Goal: Task Accomplishment & Management: Complete application form

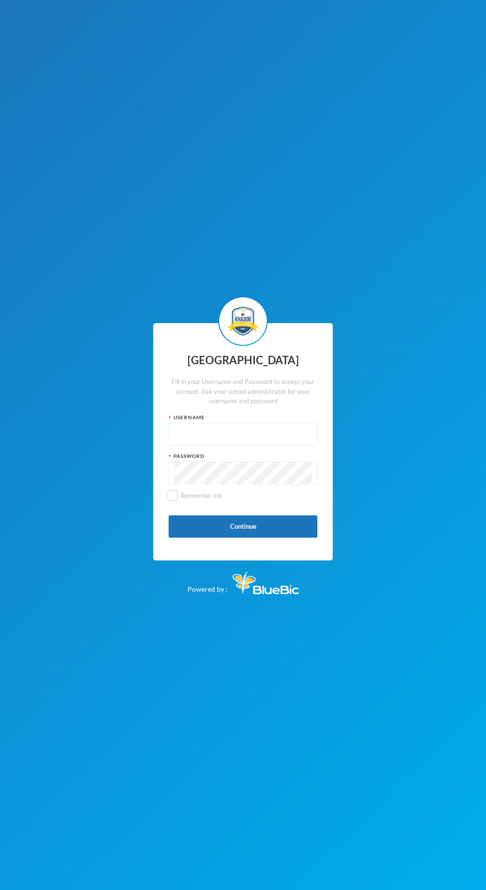
scroll to position [2, 0]
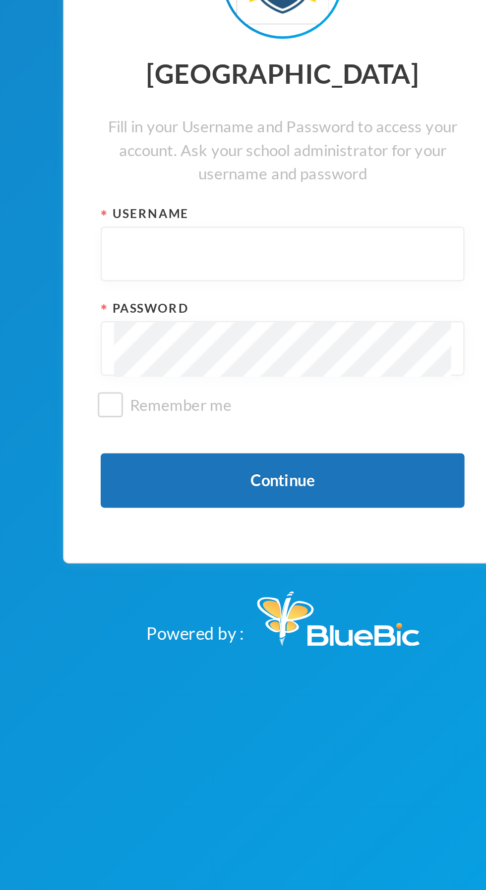
click at [235, 445] on input "text" at bounding box center [243, 434] width 138 height 22
type input "Kcsf0028"
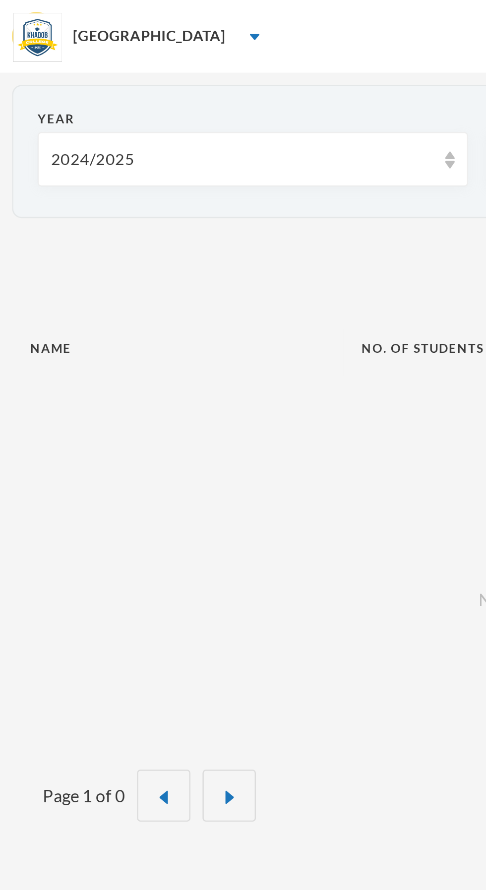
click at [141, 209] on div "inbox No records to display" at bounding box center [243, 229] width 476 height 141
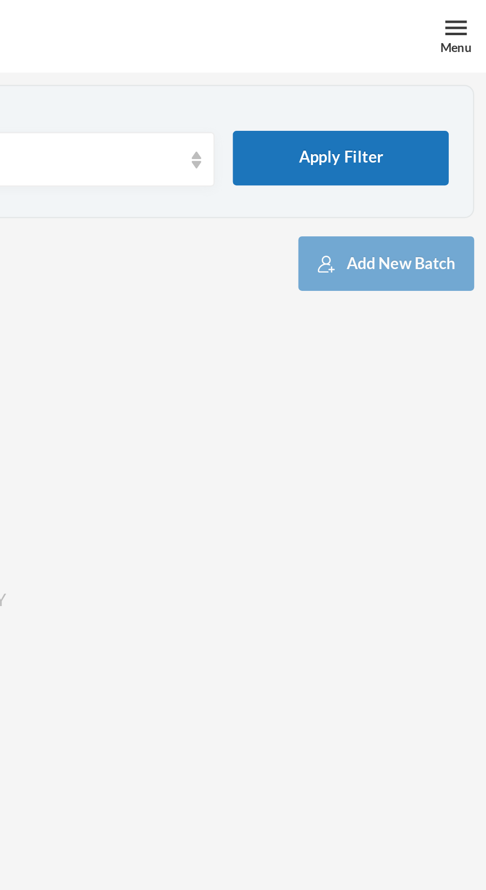
click at [473, 17] on div "Menu" at bounding box center [473, 19] width 13 height 7
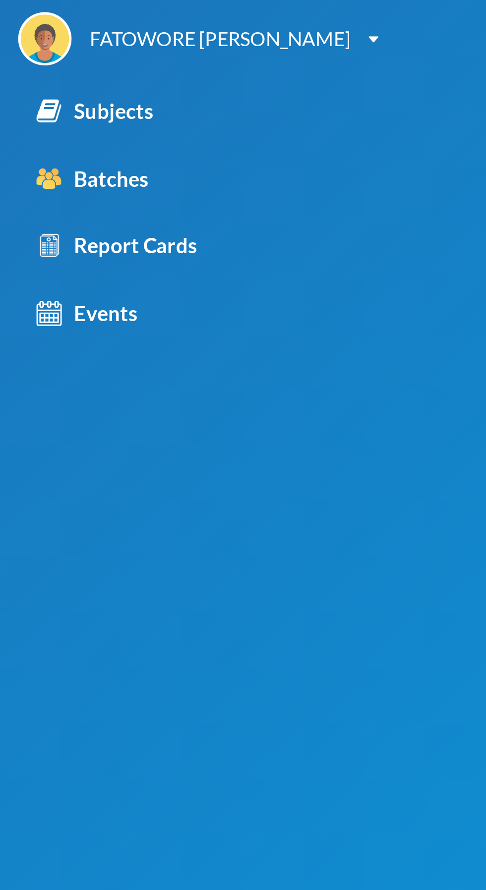
click at [57, 52] on div "Subjects" at bounding box center [39, 45] width 48 height 13
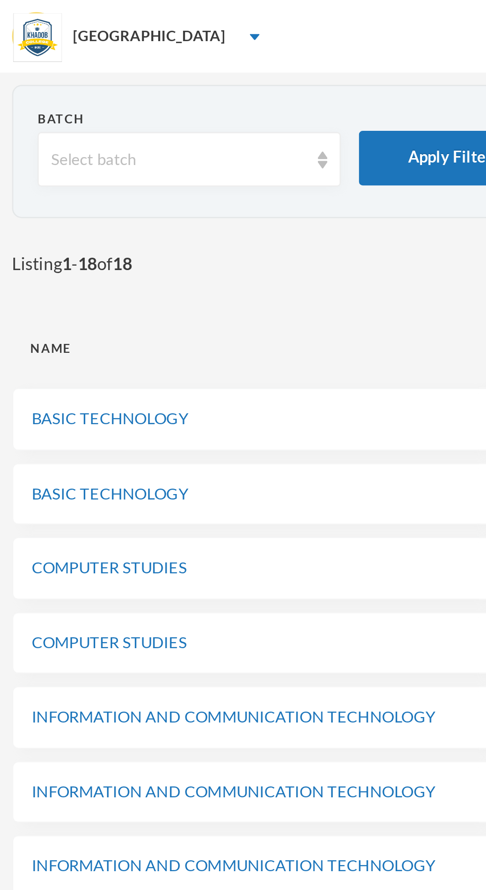
click at [108, 60] on div "Select batch" at bounding box center [73, 65] width 104 height 10
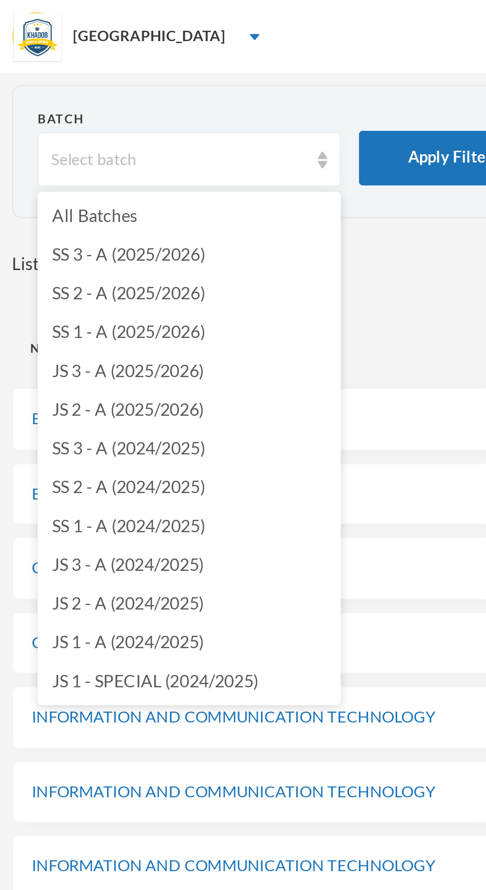
click at [88, 165] on li "JS 2 - A (2025/2026)" at bounding box center [77, 168] width 124 height 16
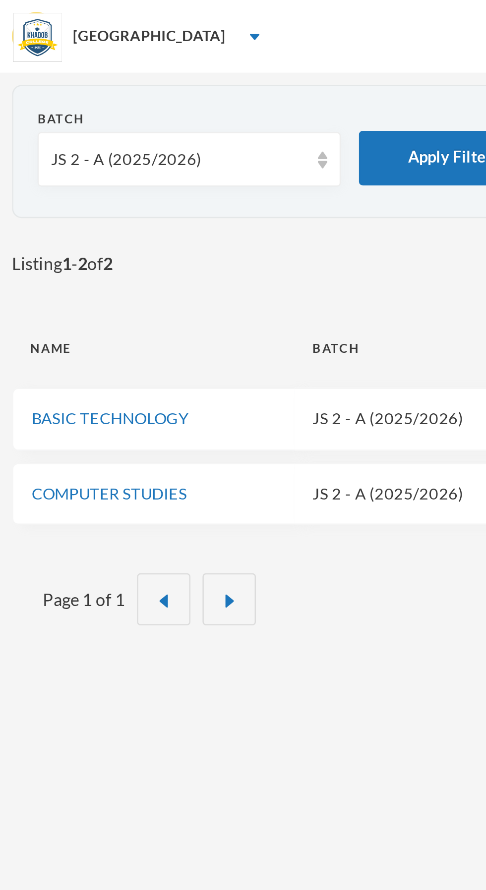
click at [167, 68] on button "Apply Filter" at bounding box center [184, 65] width 74 height 22
click at [53, 200] on link "COMPUTER STUDIES" at bounding box center [44, 202] width 63 height 8
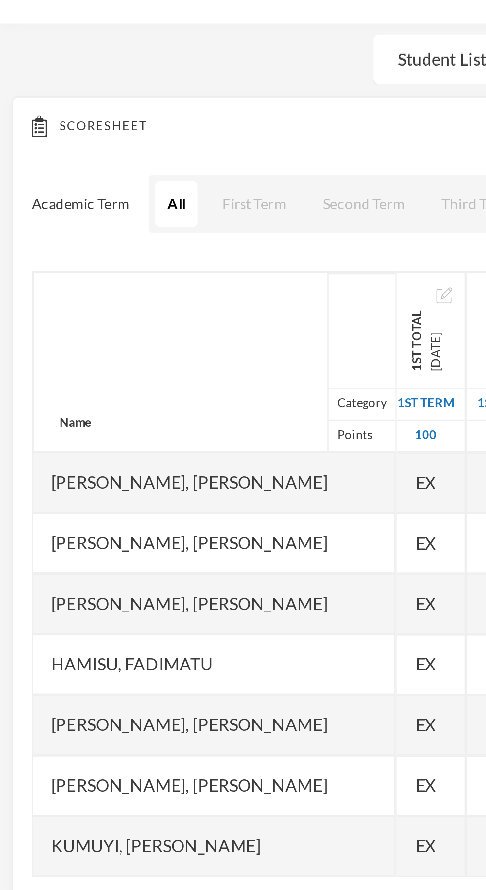
click at [101, 156] on button "First Term" at bounding box center [104, 155] width 36 height 19
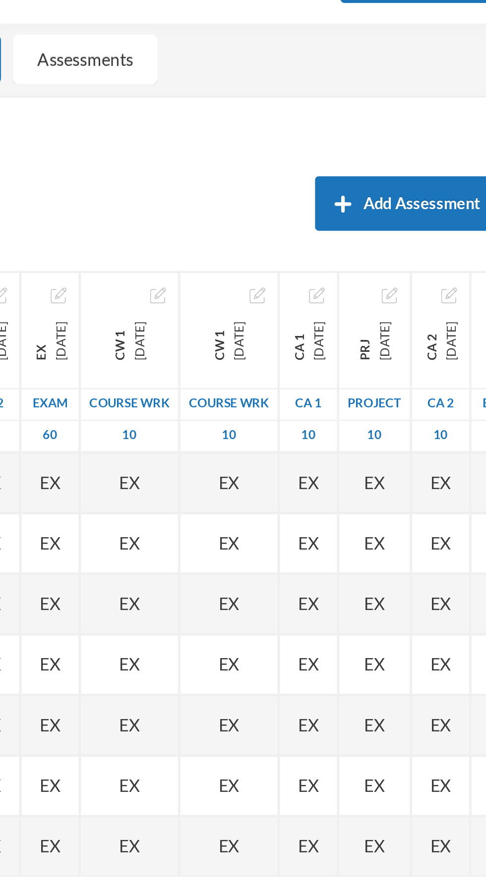
click at [377, 193] on img "button" at bounding box center [374, 193] width 6 height 6
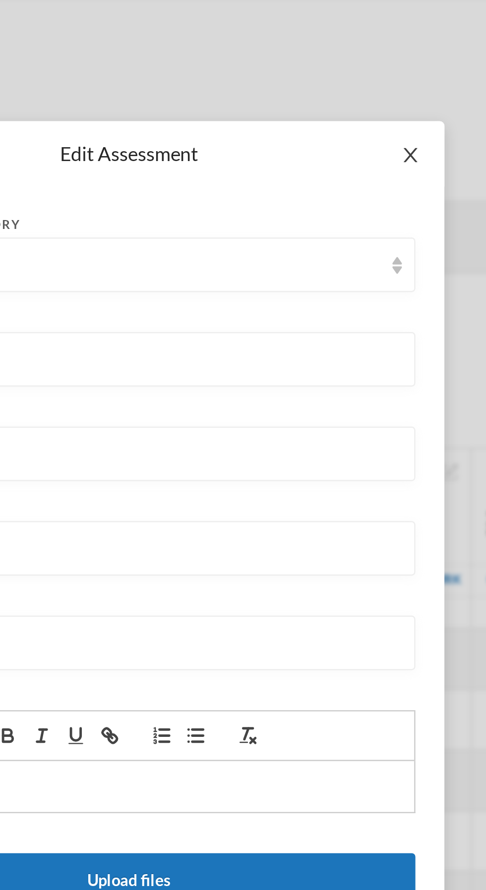
click at [364, 63] on span "Close" at bounding box center [358, 64] width 28 height 28
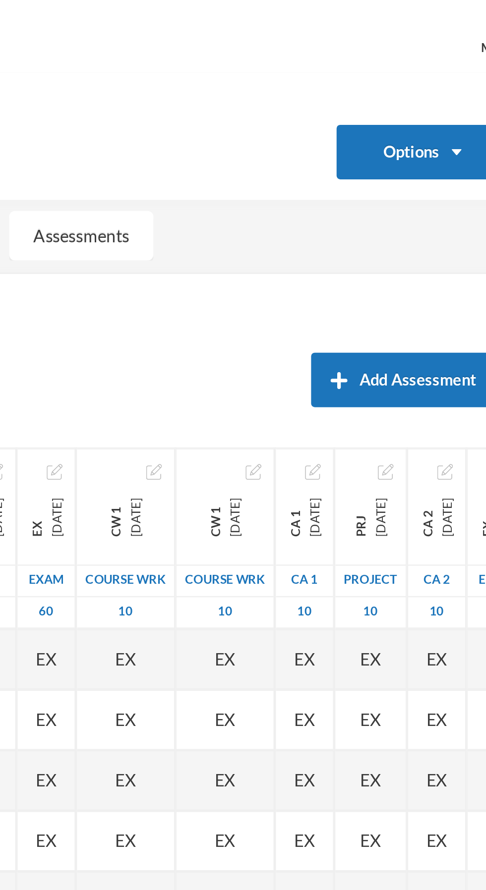
click at [453, 61] on button "Options" at bounding box center [443, 62] width 71 height 22
click at [445, 62] on button "Options" at bounding box center [443, 62] width 71 height 22
click at [447, 61] on button "Options" at bounding box center [443, 62] width 71 height 22
click at [452, 62] on button "Options" at bounding box center [443, 62] width 71 height 22
click at [447, 67] on button "Options" at bounding box center [443, 62] width 71 height 22
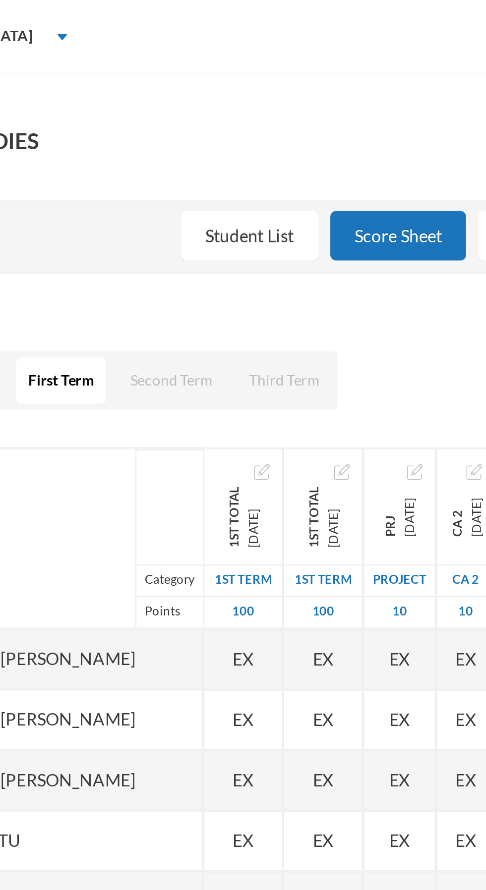
click at [195, 190] on div "1st Total [DATE]" at bounding box center [211, 207] width 32 height 47
click at [182, 193] on img "button" at bounding box center [185, 193] width 6 height 6
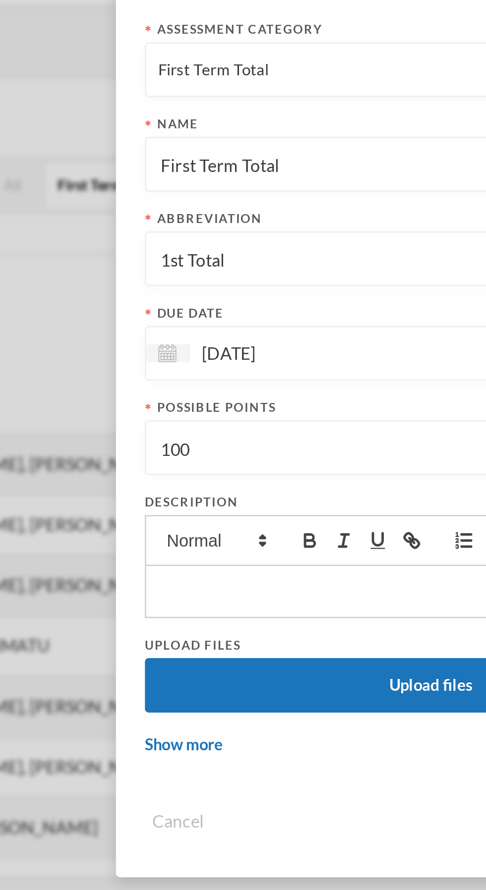
click at [178, 267] on input "100" at bounding box center [242, 263] width 223 height 22
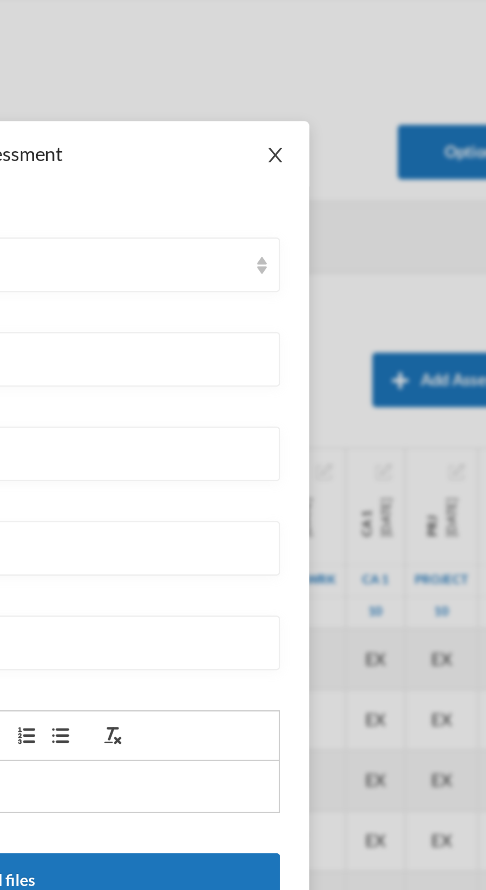
click at [354, 67] on icon "icon: close" at bounding box center [358, 63] width 8 height 8
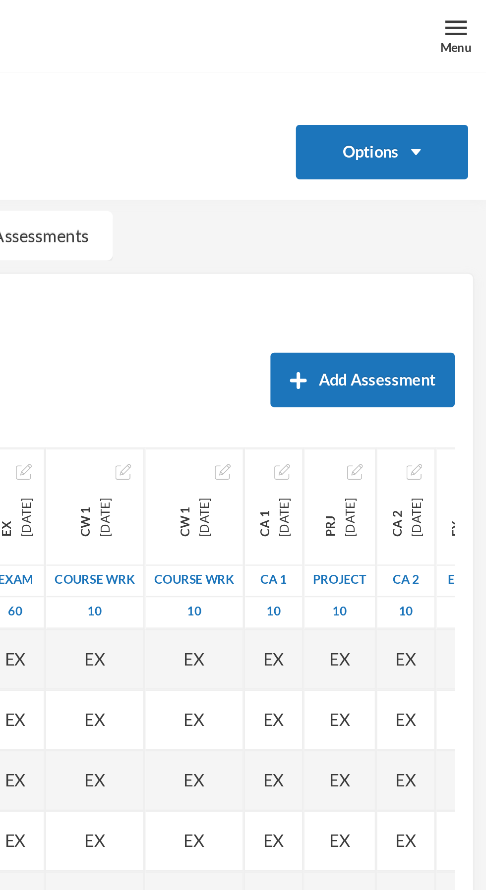
click at [440, 236] on div "project" at bounding box center [425, 237] width 29 height 13
click at [381, 157] on div "Academic Term All First Term Second Term Third Term Add Assessment" at bounding box center [243, 155] width 460 height 25
click at [440, 232] on div "project" at bounding box center [425, 237] width 29 height 13
click at [368, 150] on div "Academic Term All First Term Second Term Third Term Add Assessment" at bounding box center [243, 155] width 460 height 25
click at [435, 193] on img "button" at bounding box center [432, 193] width 6 height 6
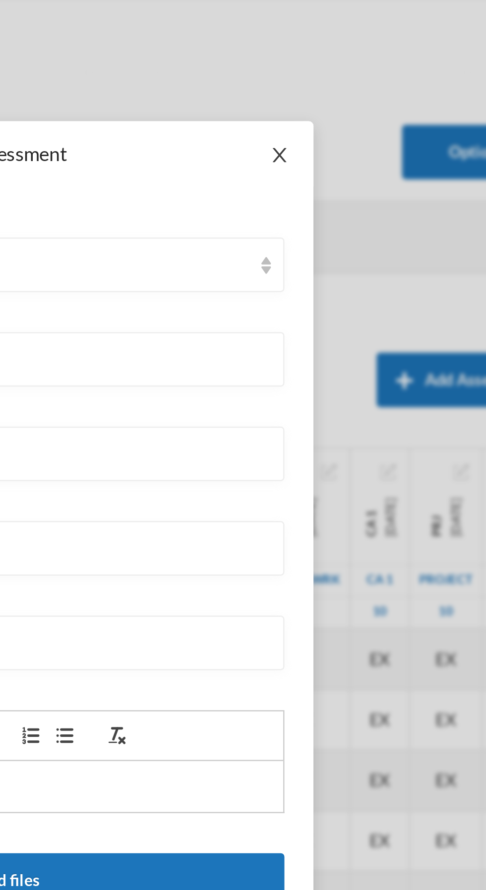
click at [359, 66] on icon "icon: close" at bounding box center [358, 63] width 8 height 8
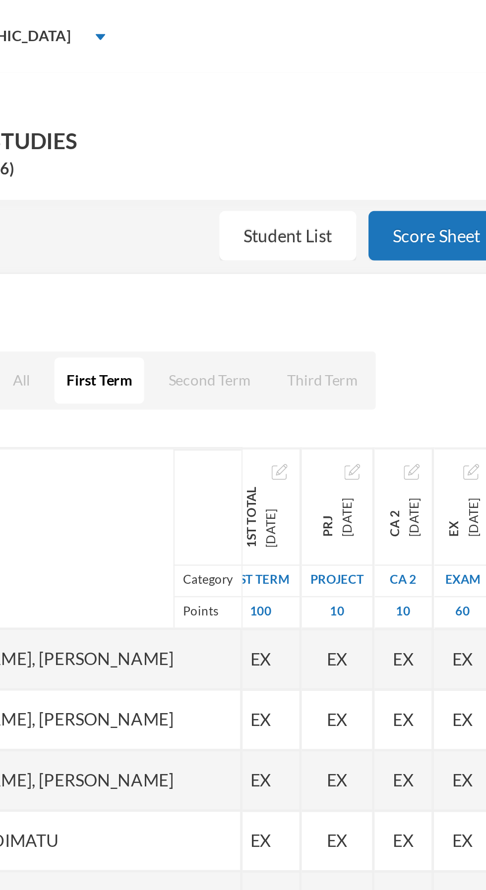
scroll to position [0, 85]
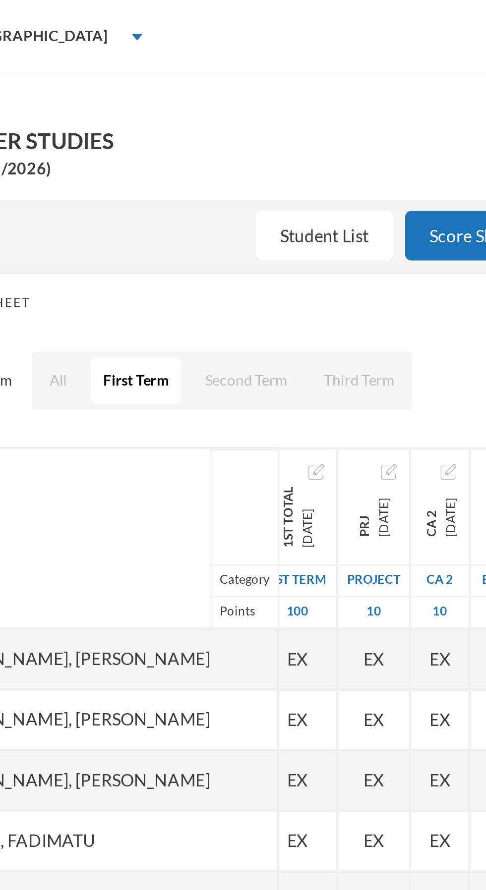
click at [220, 215] on div "CA 2 [DATE]" at bounding box center [228, 212] width 16 height 16
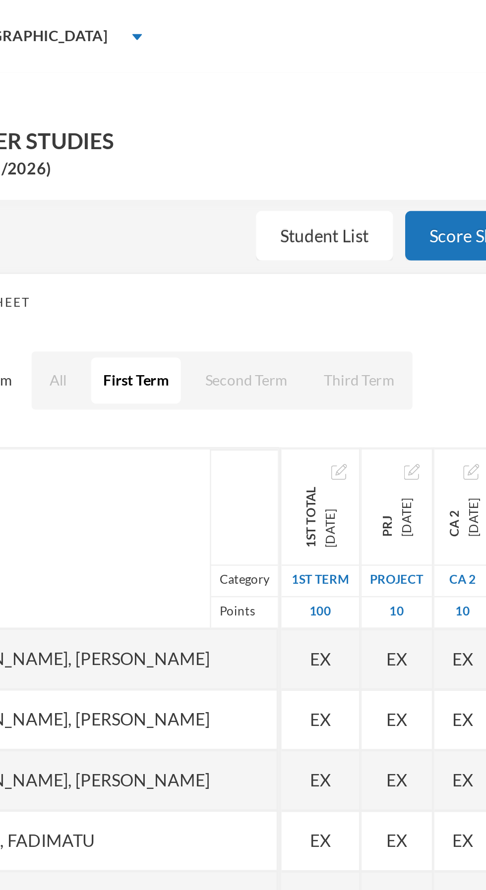
scroll to position [0, 32]
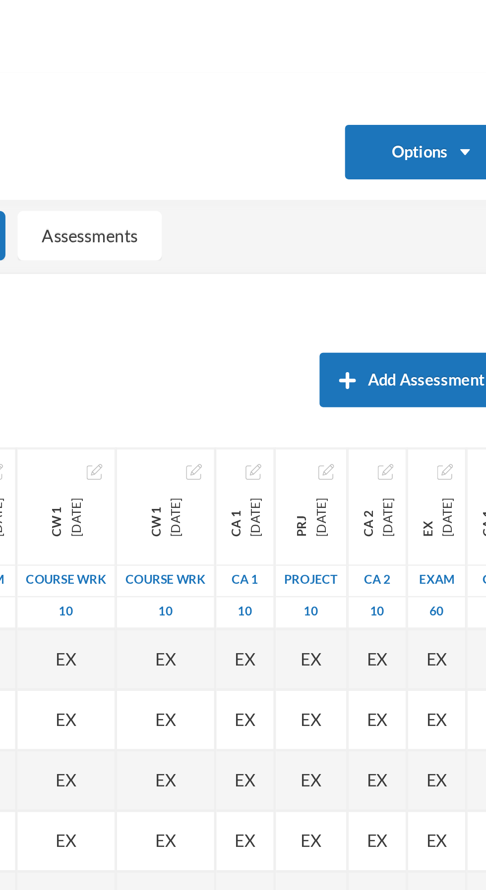
click at [374, 192] on img "button" at bounding box center [370, 193] width 6 height 6
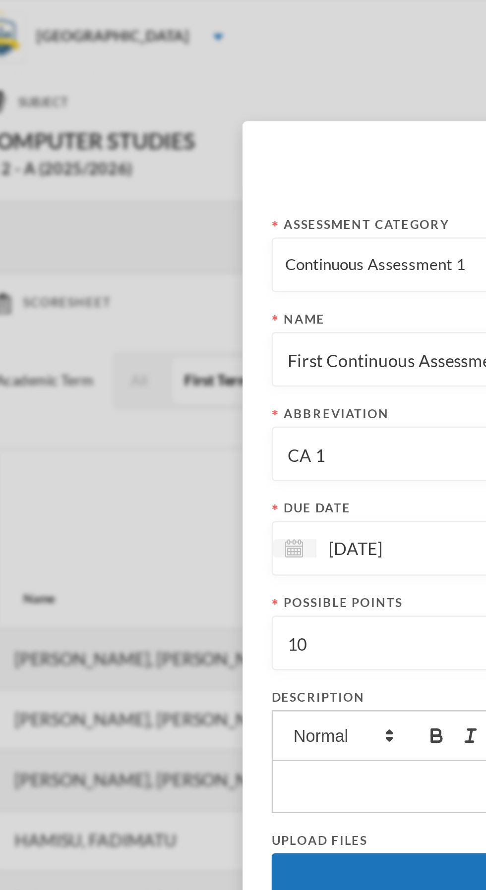
click at [155, 222] on input "[DATE]" at bounding box center [185, 224] width 83 height 11
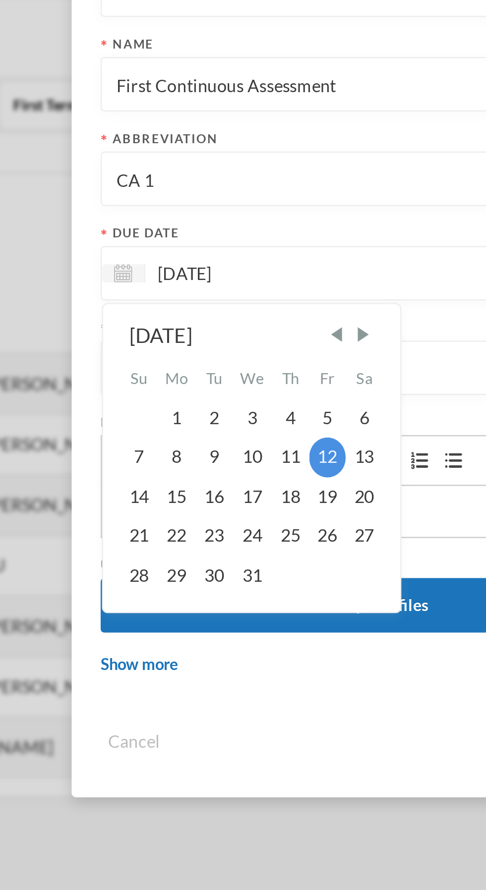
click at [193, 303] on div "10" at bounding box center [188, 299] width 16 height 16
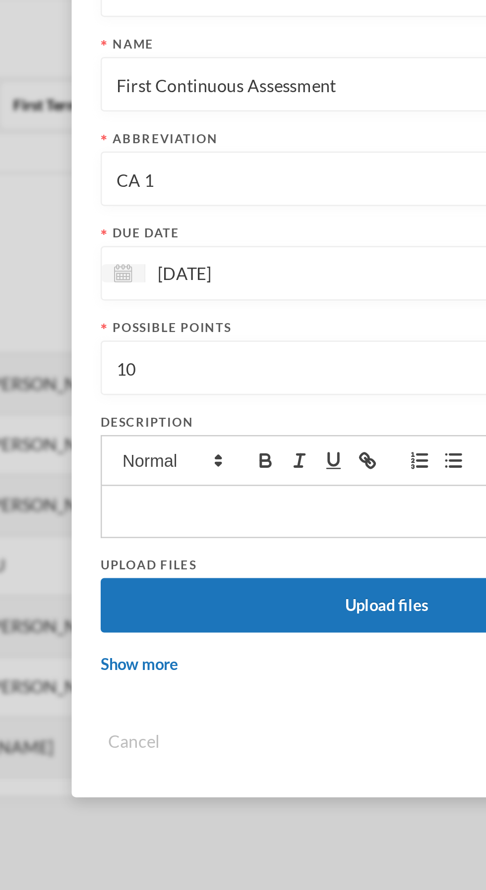
click at [138, 223] on img at bounding box center [134, 224] width 7 height 7
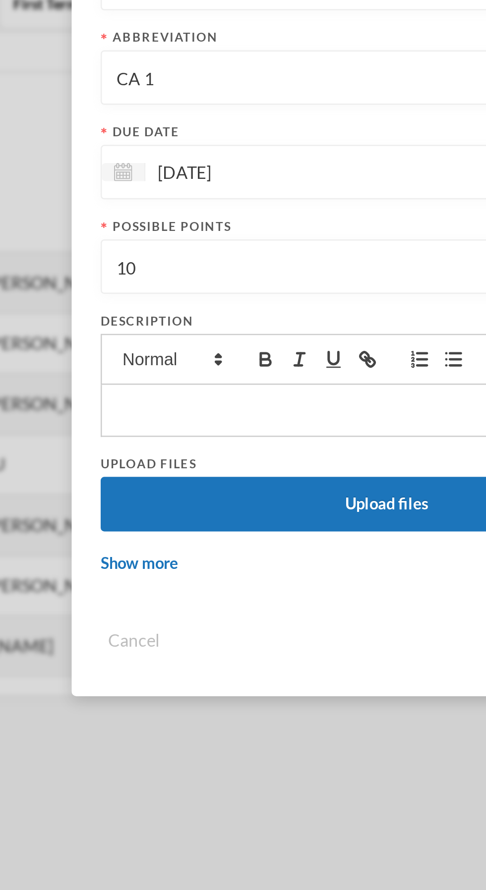
click at [135, 225] on img at bounding box center [134, 224] width 7 height 7
click at [160, 227] on input "[DATE]" at bounding box center [185, 224] width 83 height 11
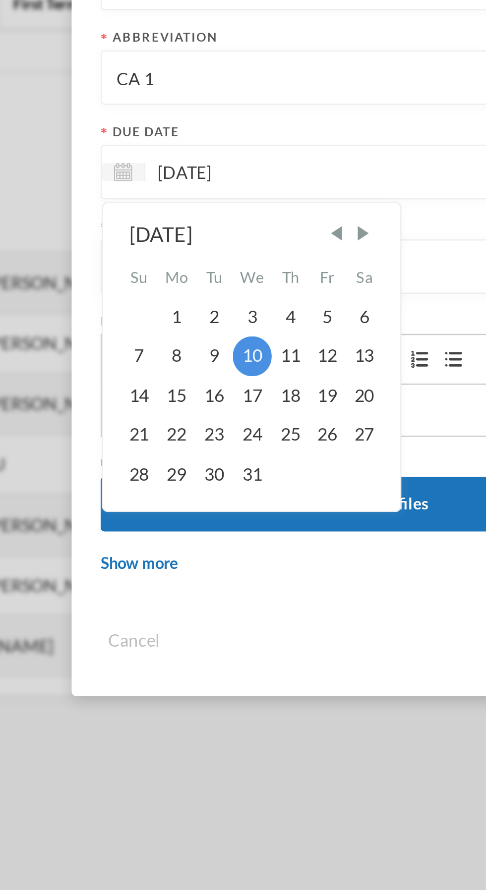
click at [223, 248] on span "Previous Month" at bounding box center [222, 249] width 9 height 9
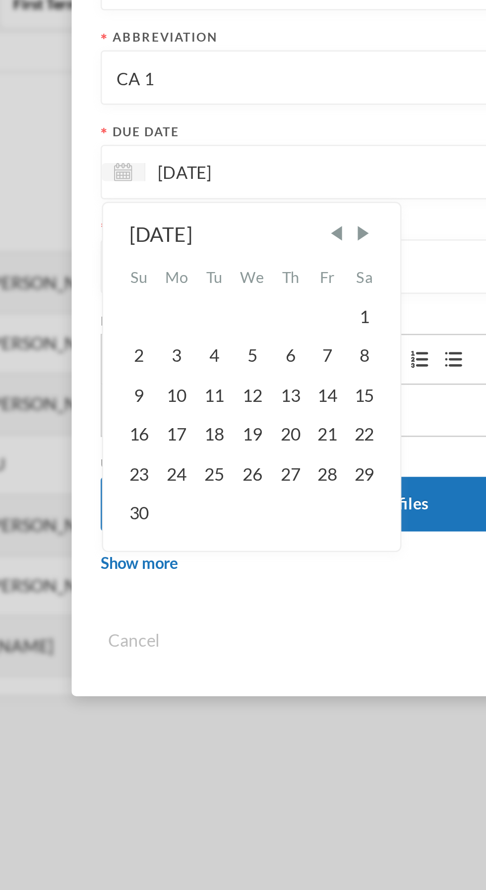
click at [223, 251] on span "Previous Month" at bounding box center [222, 249] width 9 height 9
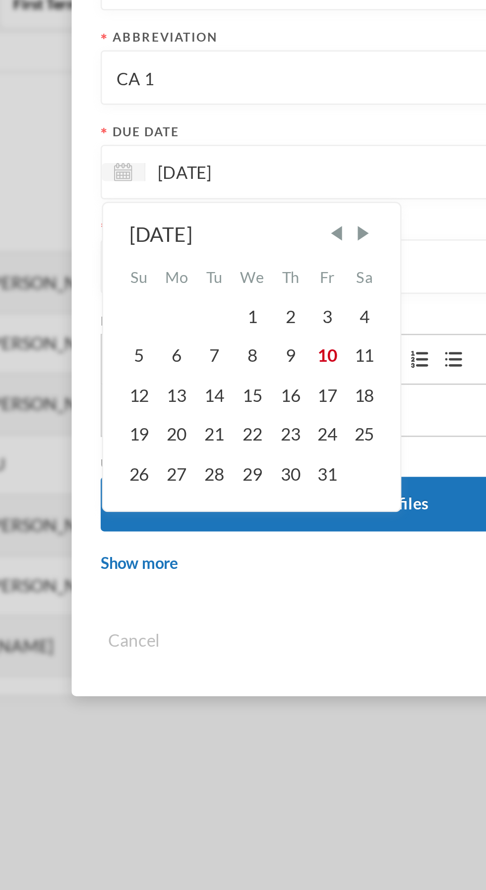
click at [222, 301] on div "10" at bounding box center [218, 299] width 15 height 16
type input "[DATE]"
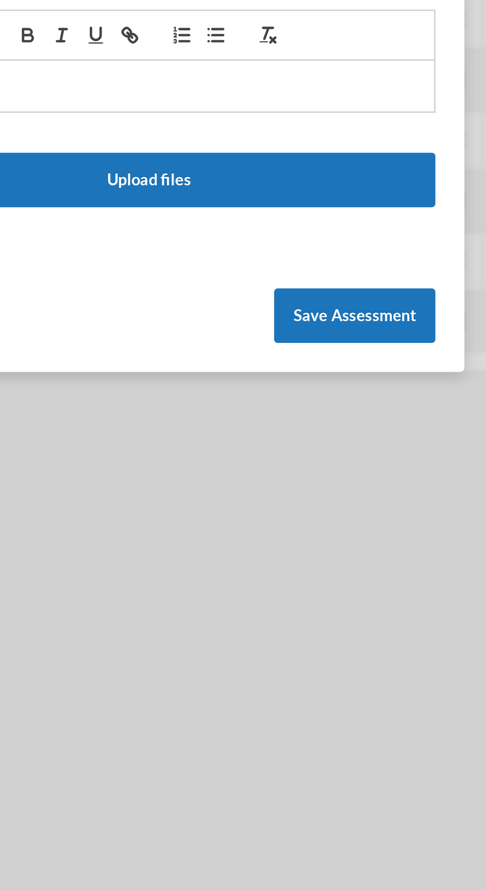
click at [333, 420] on button "Save Assessment" at bounding box center [327, 415] width 66 height 22
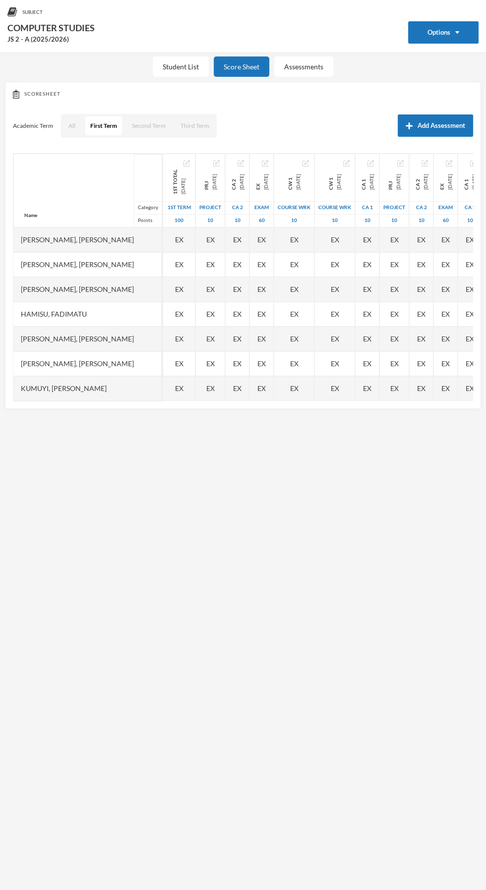
scroll to position [75, 0]
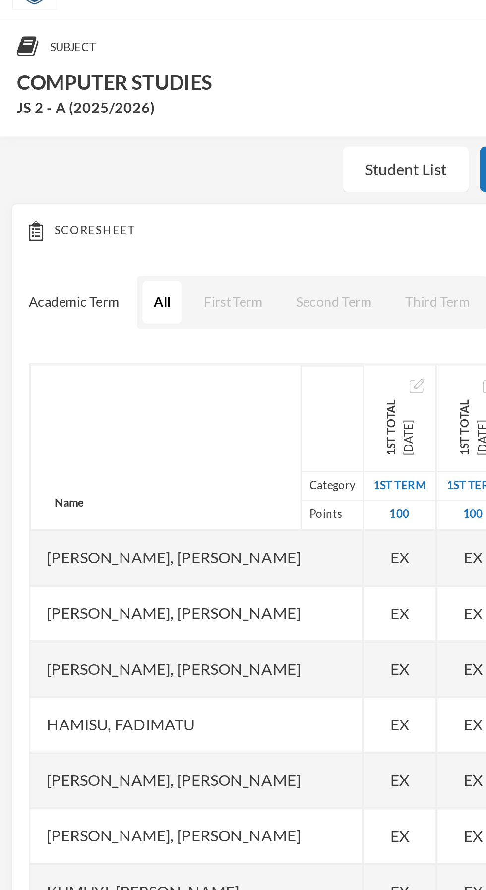
click at [107, 164] on button "First Term" at bounding box center [104, 155] width 36 height 19
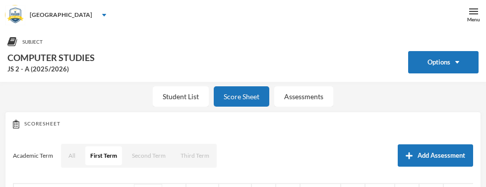
click at [458, 61] on img "button" at bounding box center [457, 62] width 4 height 2
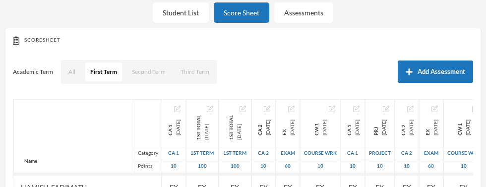
scroll to position [85, 0]
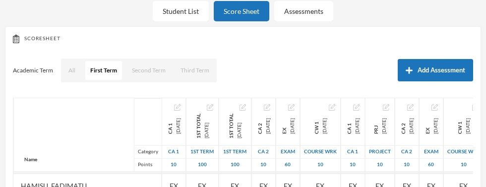
click at [163, 197] on div "EX" at bounding box center [174, 185] width 24 height 25
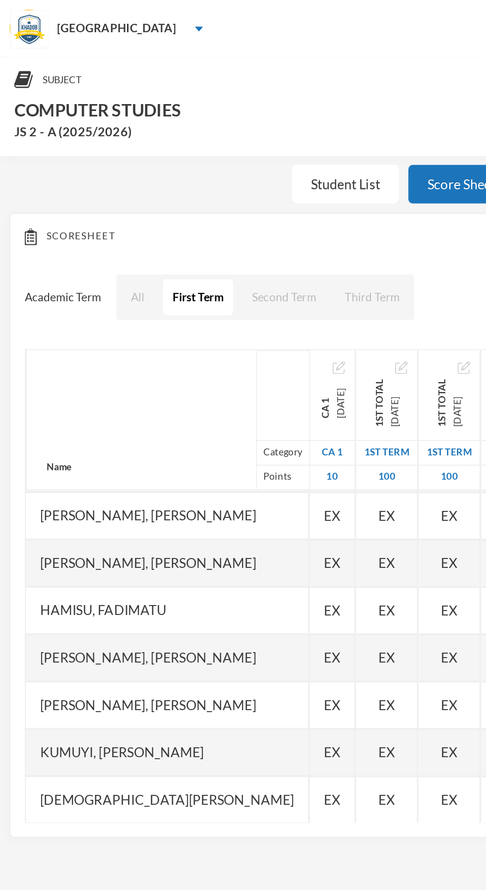
scroll to position [0, 0]
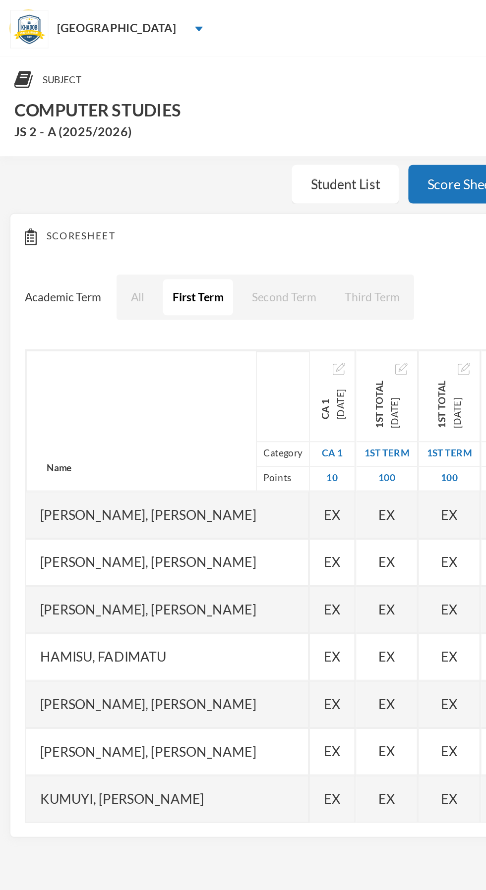
click at [175, 268] on div "EX" at bounding box center [174, 269] width 24 height 25
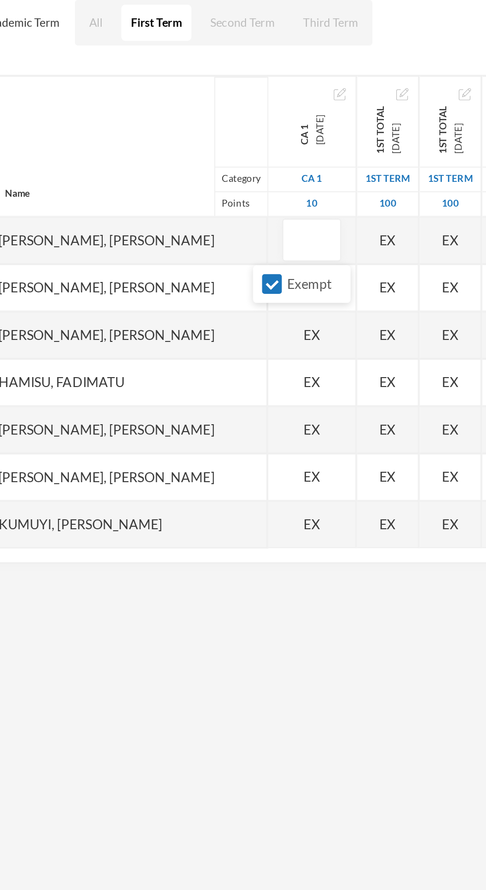
type input "5"
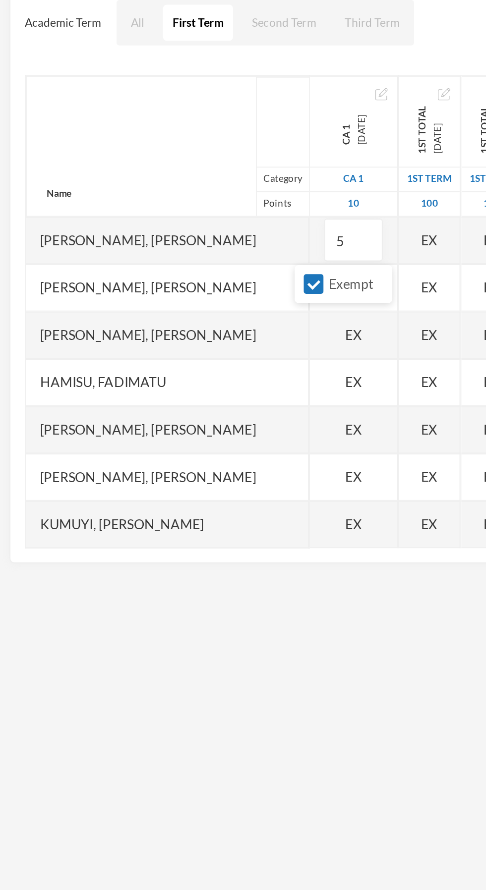
click at [129, 293] on div "[PERSON_NAME], [PERSON_NAME]" at bounding box center [87, 294] width 148 height 25
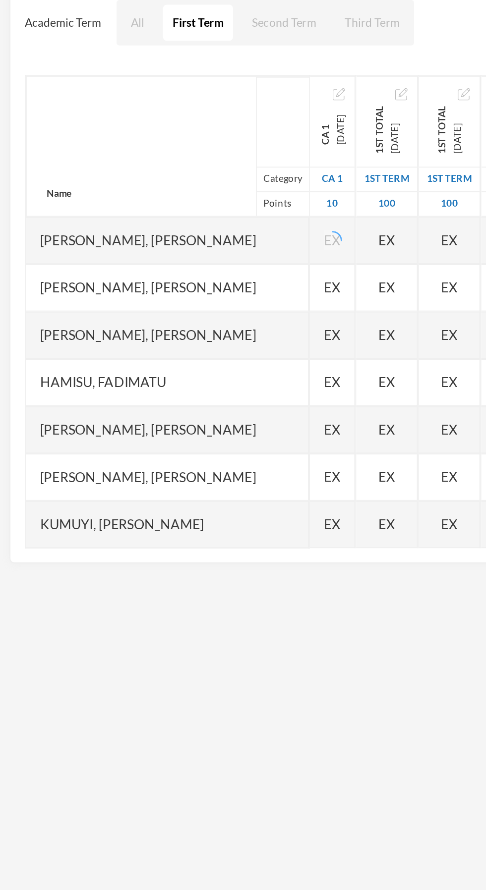
click at [186, 317] on div "EX" at bounding box center [202, 319] width 32 height 25
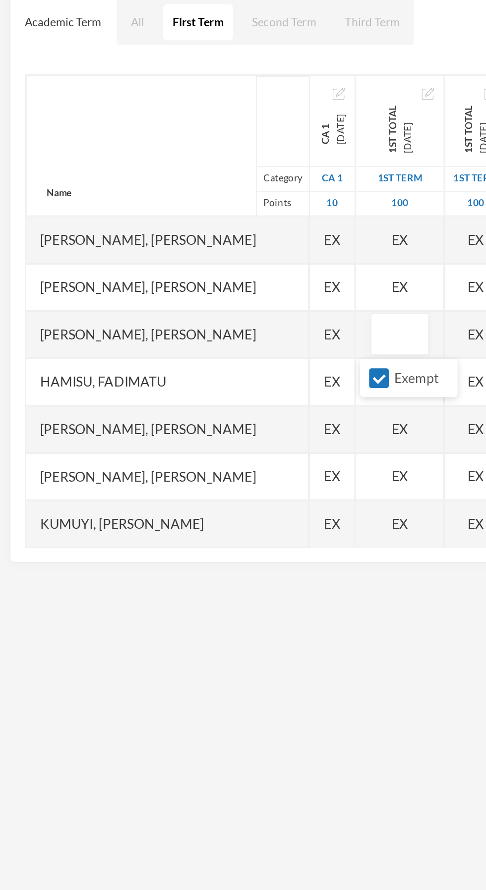
click at [169, 269] on span "EX" at bounding box center [173, 269] width 8 height 10
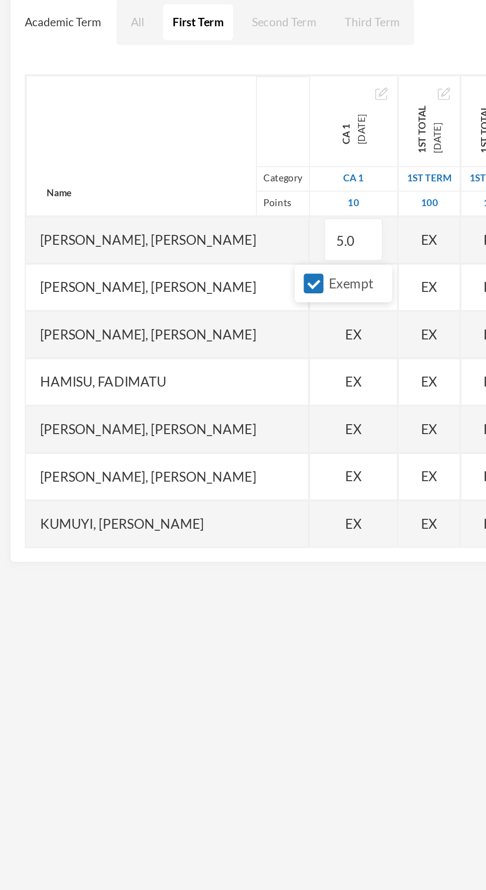
click at [182, 316] on div "Name Category Points Adam, Muqiz Anola, Adibah Inshirah Babawale, Abdulmujeeb H…" at bounding box center [243, 307] width 460 height 248
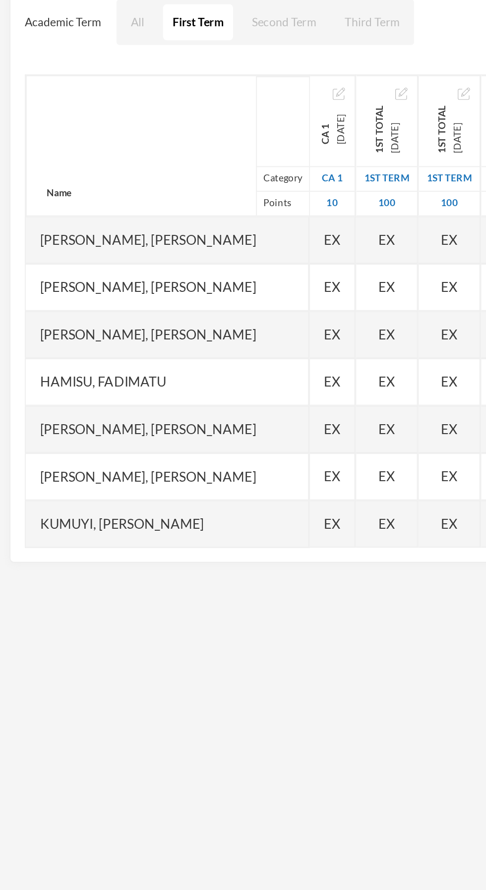
click at [169, 269] on span "EX" at bounding box center [173, 269] width 8 height 10
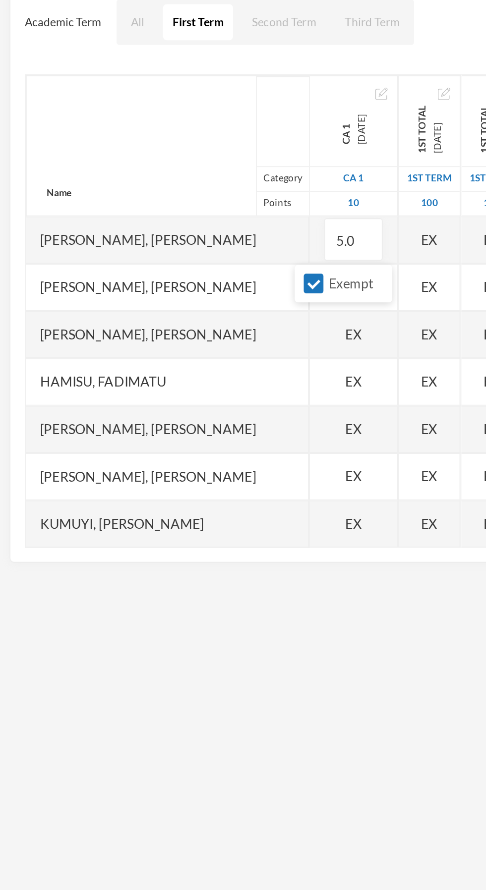
click at [163, 290] on input "Exempt" at bounding box center [164, 292] width 10 height 10
checkbox input "false"
click at [181, 329] on div "CA 1 2025-10-10 CA 1 10 5.0 EX EX EX EX EX EX EX EX EX EX EX" at bounding box center [185, 369] width 47 height 372
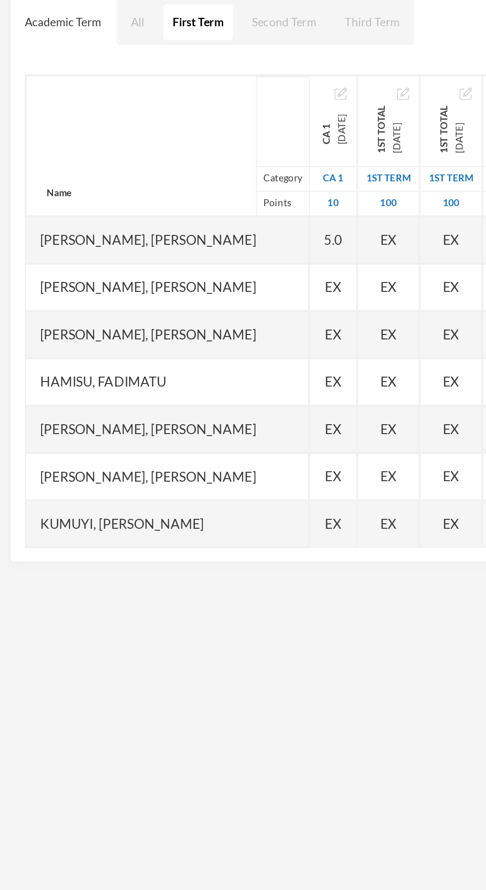
click at [172, 295] on div "EX" at bounding box center [174, 294] width 25 height 25
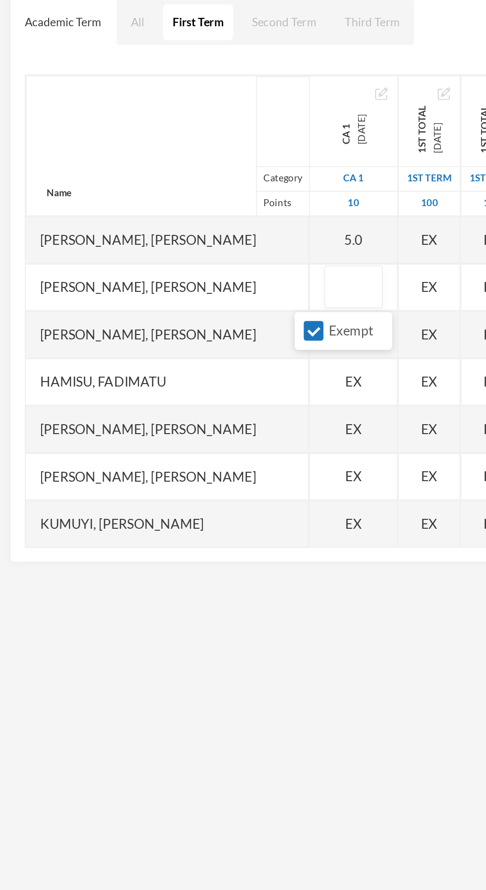
click at [167, 318] on input "Exempt" at bounding box center [164, 317] width 10 height 10
checkbox input "false"
click at [175, 292] on input "text" at bounding box center [185, 294] width 20 height 22
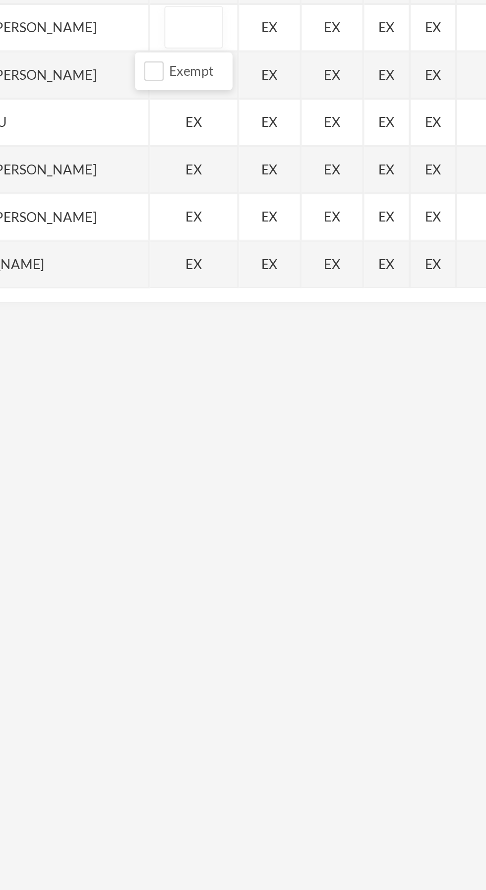
type input "7"
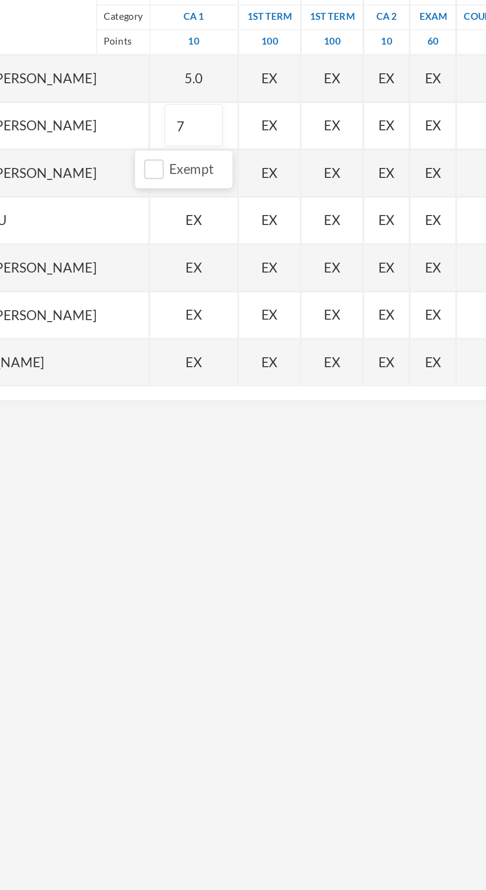
click at [275, 313] on div "EX" at bounding box center [286, 319] width 24 height 25
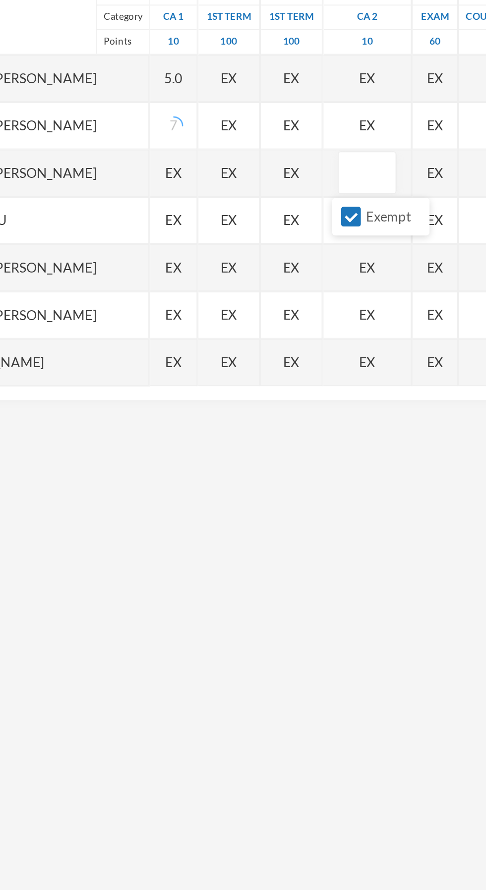
click at [167, 332] on div "EX" at bounding box center [174, 344] width 25 height 25
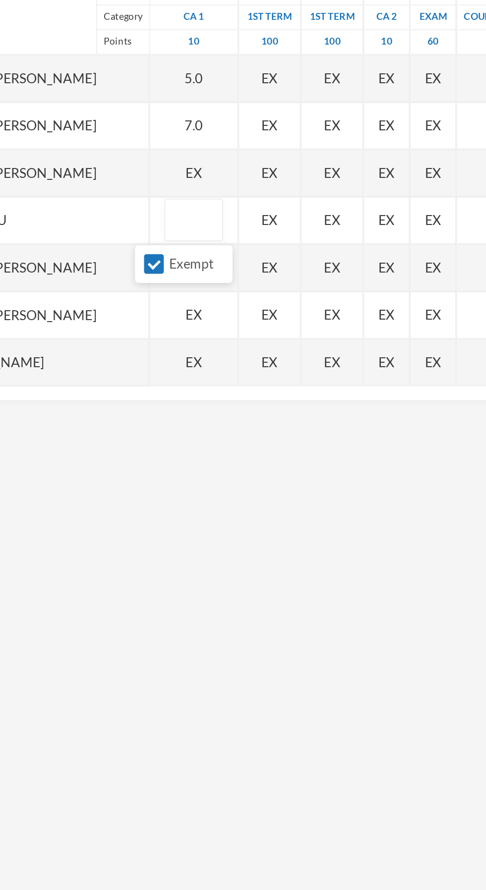
click at [165, 367] on input "Exempt" at bounding box center [164, 367] width 10 height 10
checkbox input "false"
click at [174, 322] on div "EX" at bounding box center [185, 319] width 46 height 25
click at [167, 338] on input "Exempt" at bounding box center [164, 342] width 10 height 10
checkbox input "false"
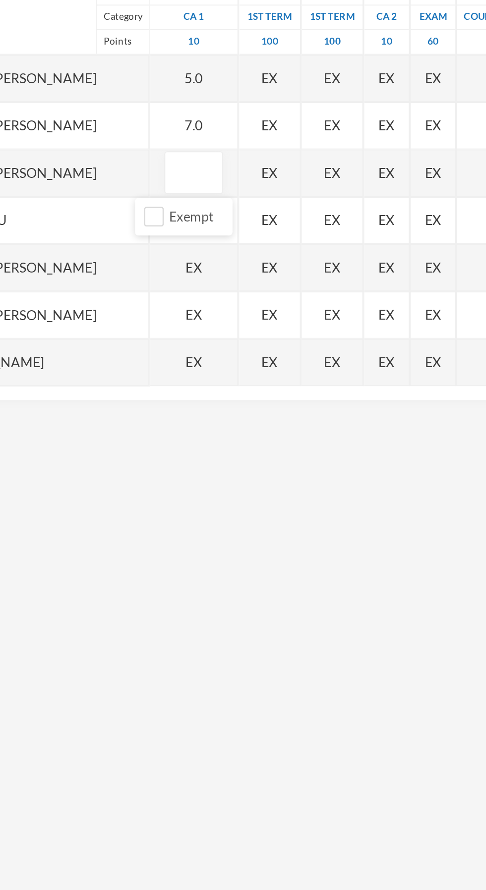
click at [177, 372] on div "EX" at bounding box center [185, 368] width 46 height 25
click at [167, 390] on input "Exempt" at bounding box center [164, 392] width 10 height 10
checkbox input "false"
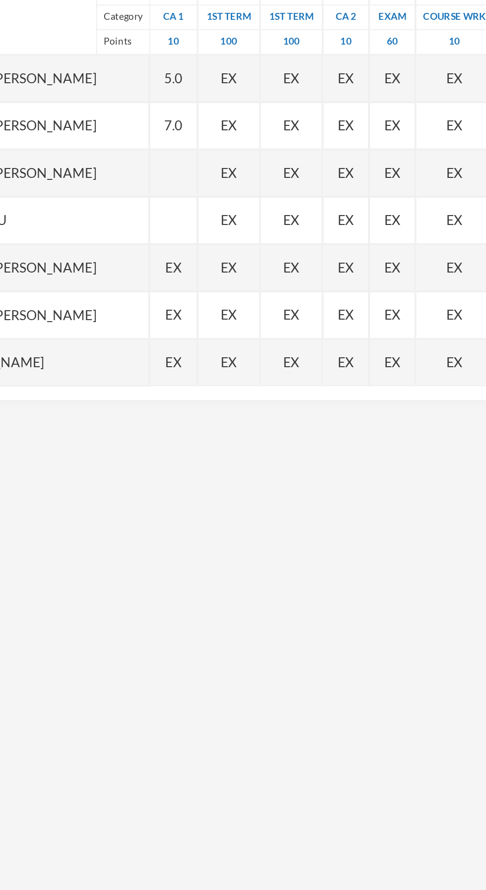
click at [171, 381] on div "EX" at bounding box center [174, 368] width 25 height 25
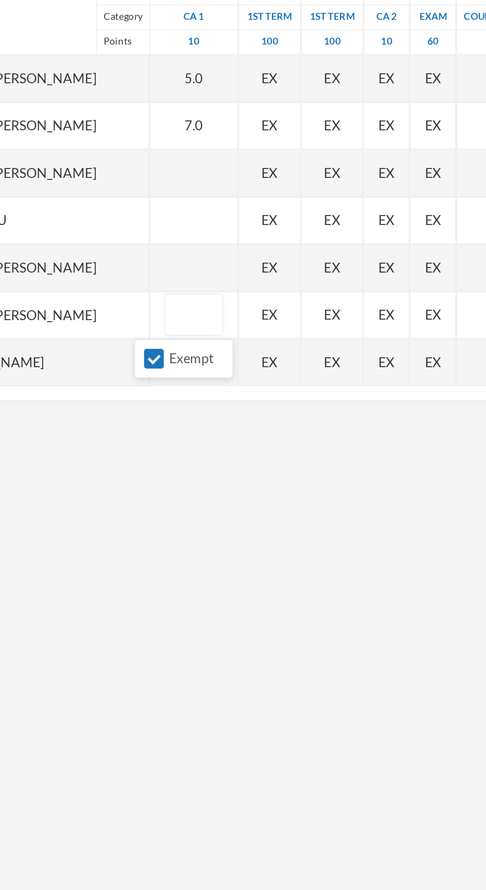
click at [165, 415] on input "Exempt" at bounding box center [164, 416] width 10 height 10
checkbox input "false"
click at [178, 359] on div at bounding box center [185, 368] width 46 height 25
click at [178, 417] on div "EX" at bounding box center [185, 418] width 46 height 25
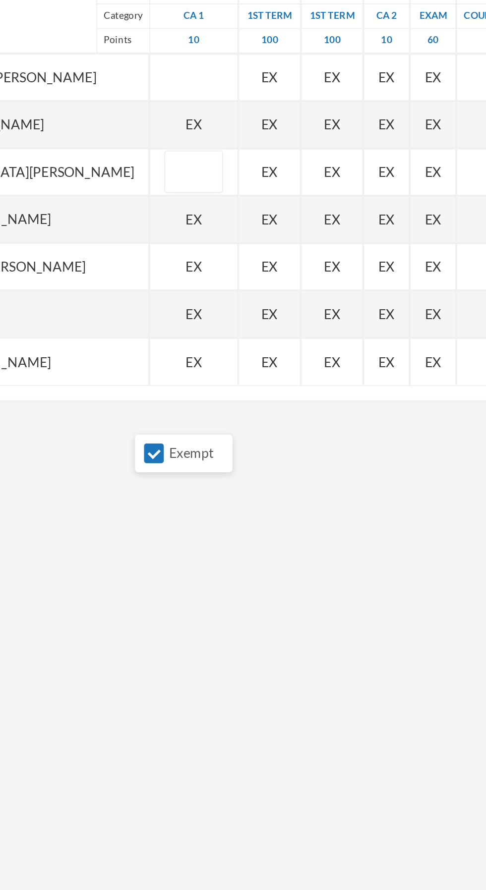
click at [163, 465] on body "Khadob College Your Bluebic Account Khadob College Add a New School Menu 1 FATO…" at bounding box center [243, 445] width 486 height 890
click at [165, 339] on input "Exempt" at bounding box center [164, 341] width 10 height 10
checkbox input "false"
click at [180, 370] on div "EX" at bounding box center [185, 368] width 46 height 25
click at [165, 388] on input "Exempt" at bounding box center [164, 391] width 10 height 10
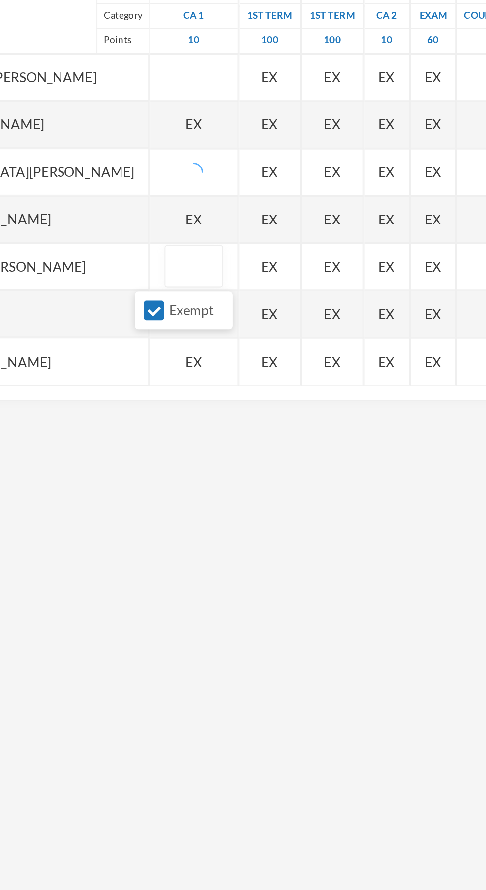
checkbox input "false"
click at [180, 419] on div "EX" at bounding box center [185, 417] width 46 height 25
click at [165, 438] on input "Exempt" at bounding box center [164, 441] width 10 height 10
checkbox input "false"
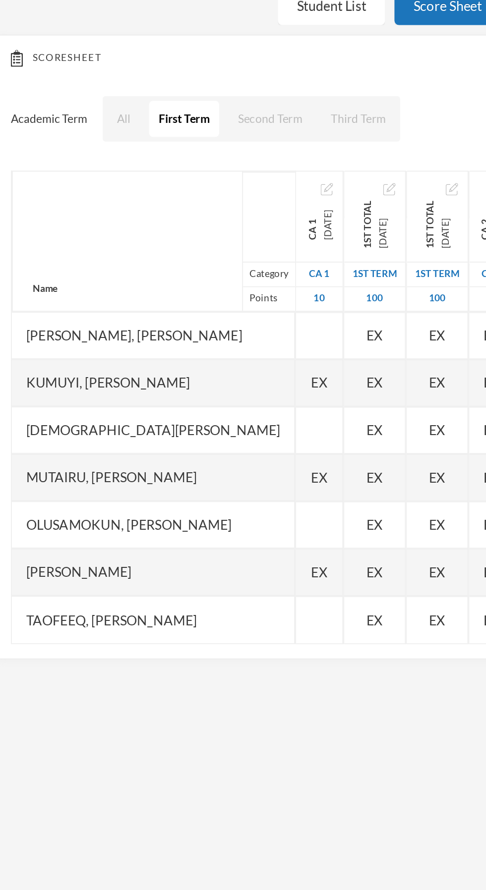
click at [170, 340] on span "EX" at bounding box center [174, 343] width 8 height 10
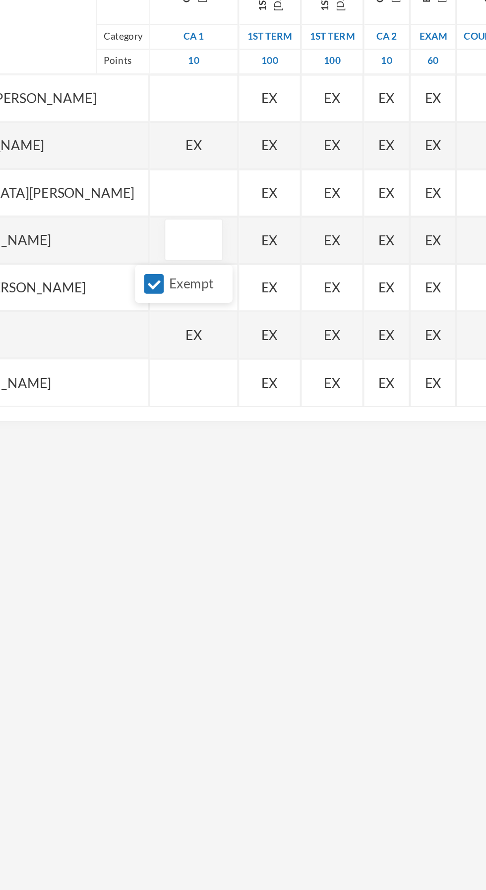
click at [161, 364] on input "Exempt" at bounding box center [164, 366] width 10 height 10
checkbox input "false"
click at [173, 286] on div "EX" at bounding box center [185, 293] width 46 height 25
click at [167, 319] on input "Exempt" at bounding box center [164, 317] width 10 height 10
checkbox input "false"
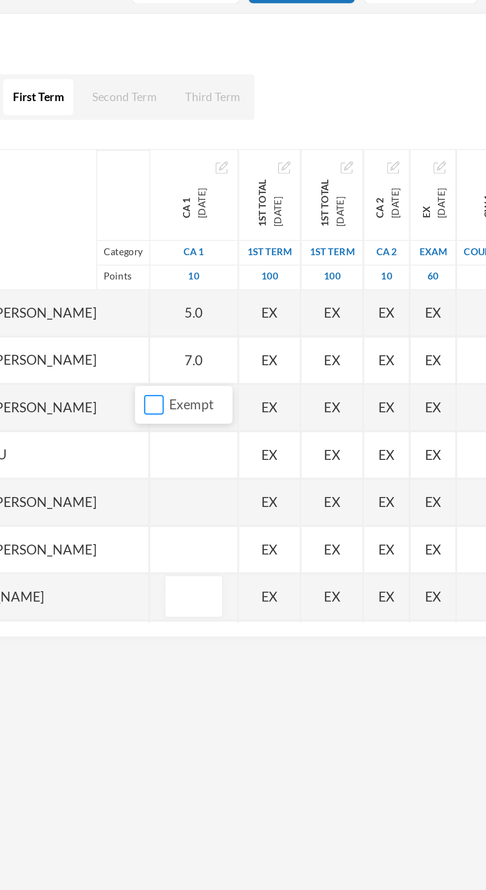
scroll to position [0, 0]
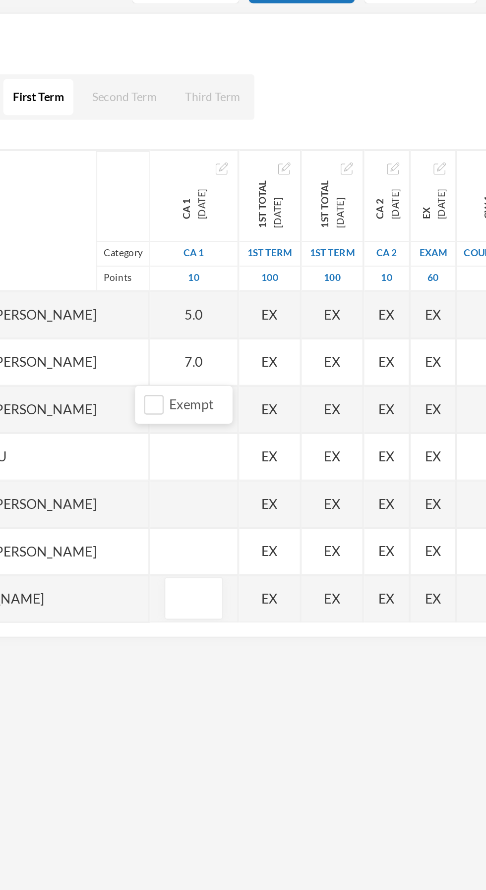
click at [188, 351] on div "Name Category Points Adam, Muqiz Anola, Adibah Inshirah Babawale, Abdulmujeeb H…" at bounding box center [243, 307] width 460 height 248
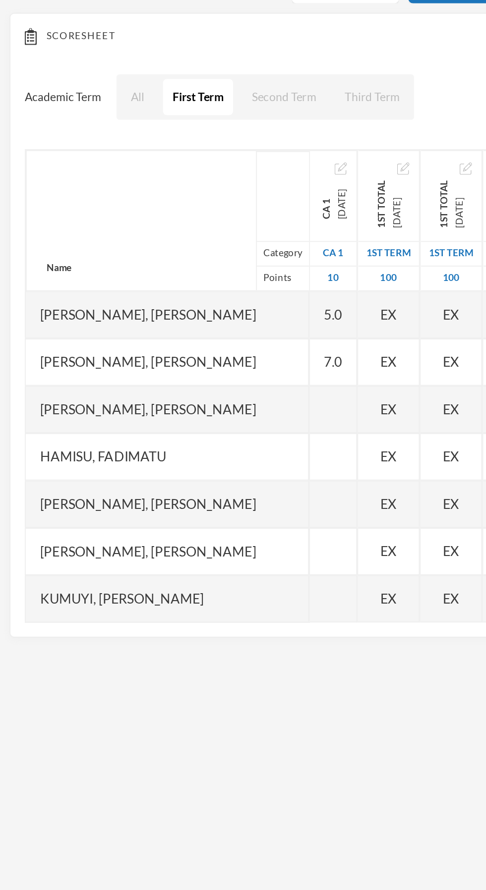
click at [174, 324] on div at bounding box center [174, 319] width 25 height 25
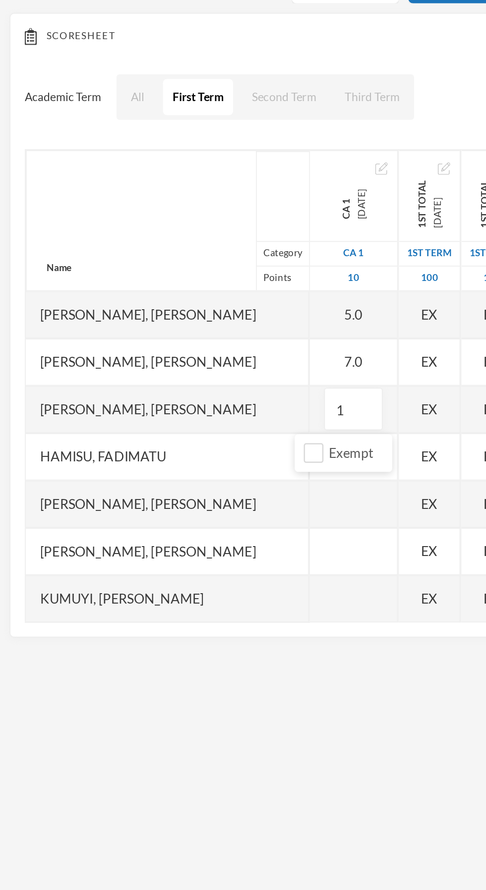
type input "10"
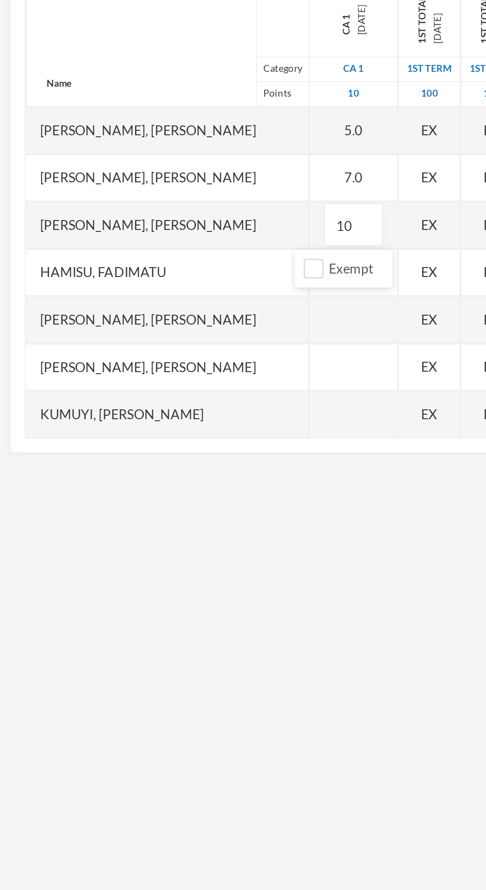
click at [174, 375] on div at bounding box center [185, 368] width 46 height 25
click at [173, 340] on div at bounding box center [185, 344] width 46 height 25
type input "5"
click at [119, 374] on div "[PERSON_NAME], [PERSON_NAME]" at bounding box center [87, 368] width 148 height 25
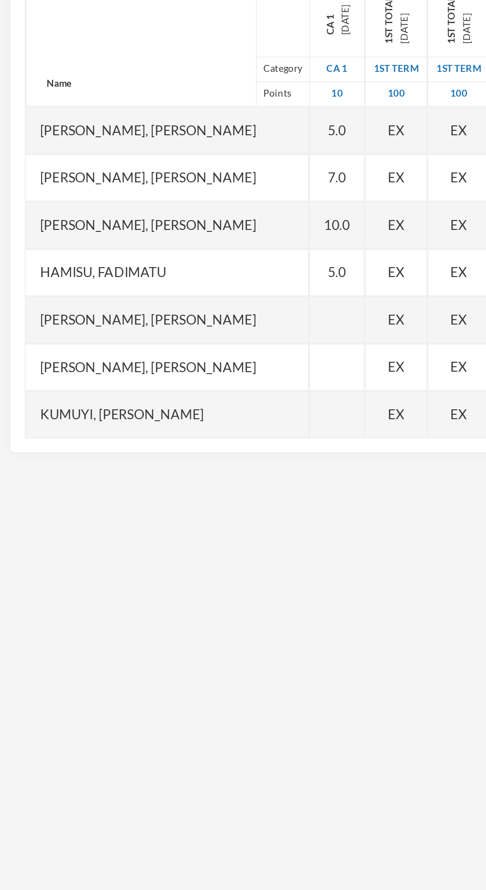
click at [164, 368] on div at bounding box center [176, 368] width 29 height 25
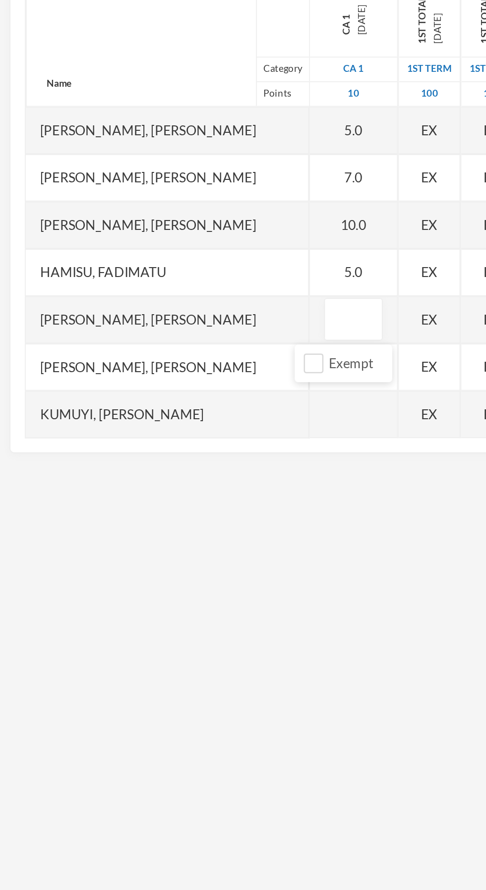
type input "7"
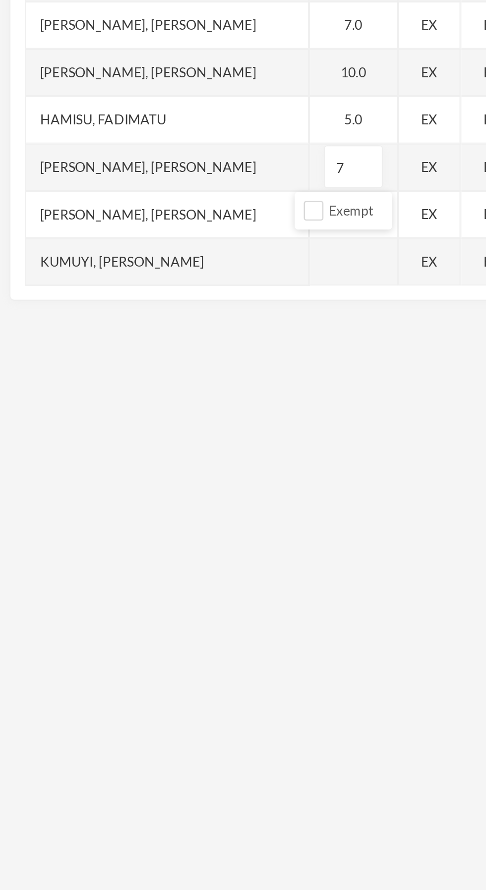
click at [174, 415] on div at bounding box center [185, 418] width 46 height 25
click at [165, 394] on div at bounding box center [185, 393] width 46 height 25
type input "10"
click at [118, 422] on div "Kumuyi, [PERSON_NAME]" at bounding box center [87, 418] width 148 height 25
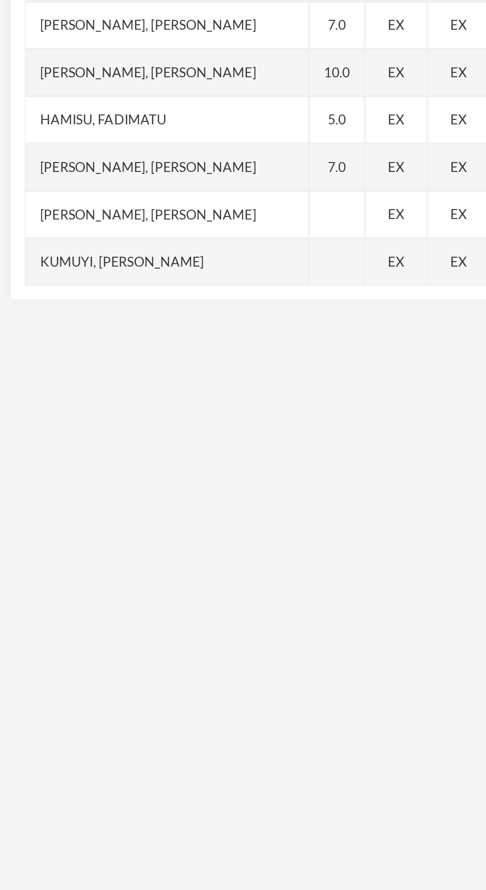
click at [164, 417] on div at bounding box center [176, 418] width 29 height 25
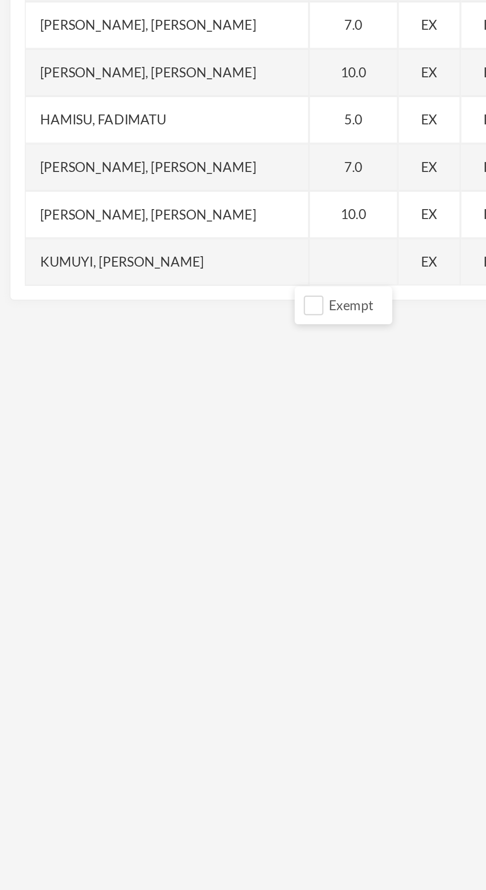
scroll to position [124, 0]
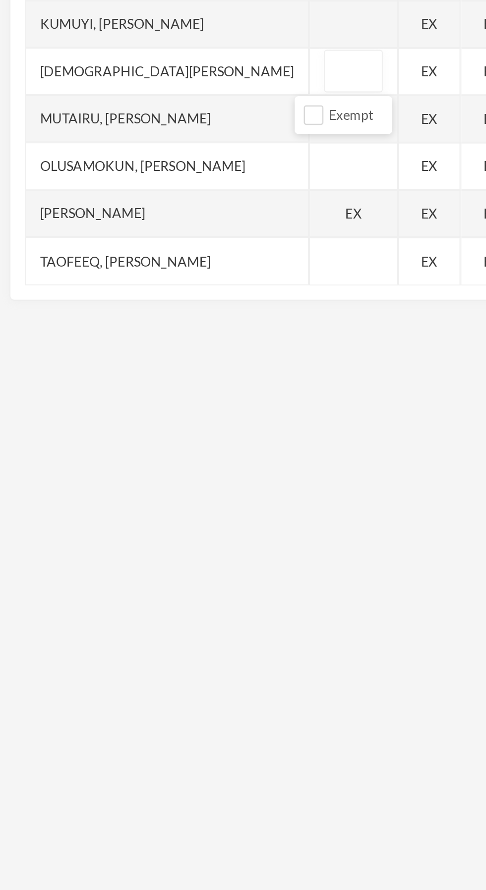
type input "5"
click at [209, 407] on div "EX" at bounding box center [225, 417] width 32 height 25
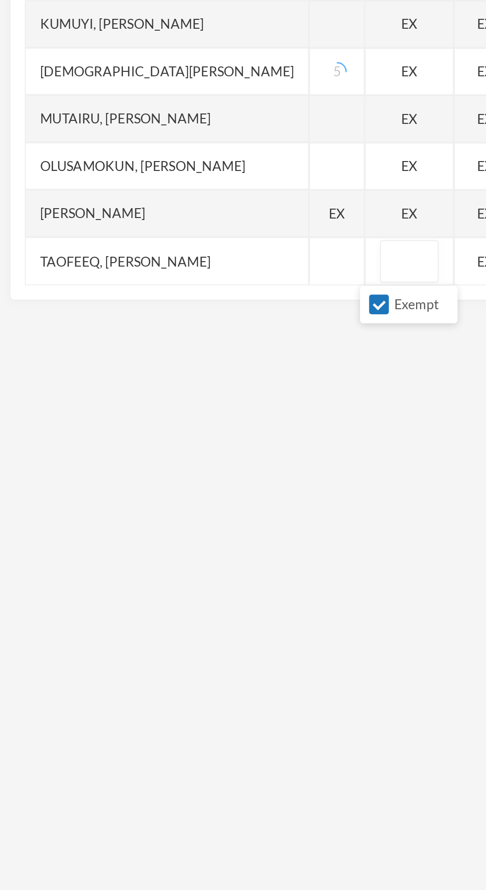
click at [167, 341] on div at bounding box center [176, 343] width 29 height 25
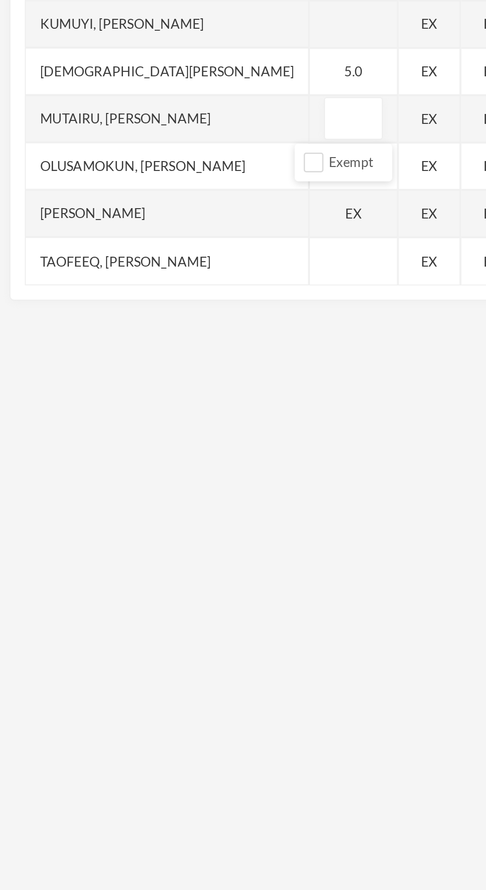
type input "4"
click at [175, 395] on div "EX" at bounding box center [185, 393] width 46 height 25
click at [162, 418] on input "Exempt" at bounding box center [164, 416] width 10 height 10
checkbox input "false"
click at [177, 392] on input "text" at bounding box center [185, 393] width 20 height 22
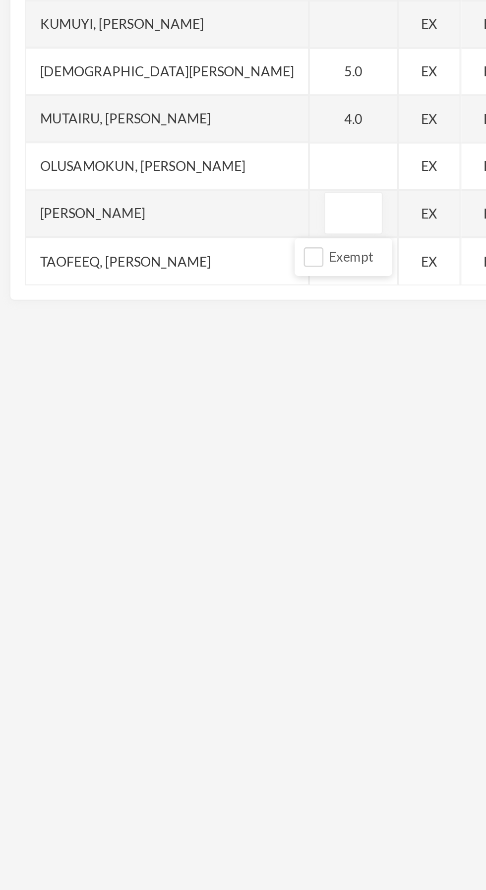
type input "5"
click at [178, 365] on div at bounding box center [185, 368] width 46 height 25
type input "5"
click at [219, 337] on div "Name Category Points Adam, Muqiz Anola, Adibah Inshirah Babawale, Abdulmujeeb H…" at bounding box center [243, 307] width 460 height 248
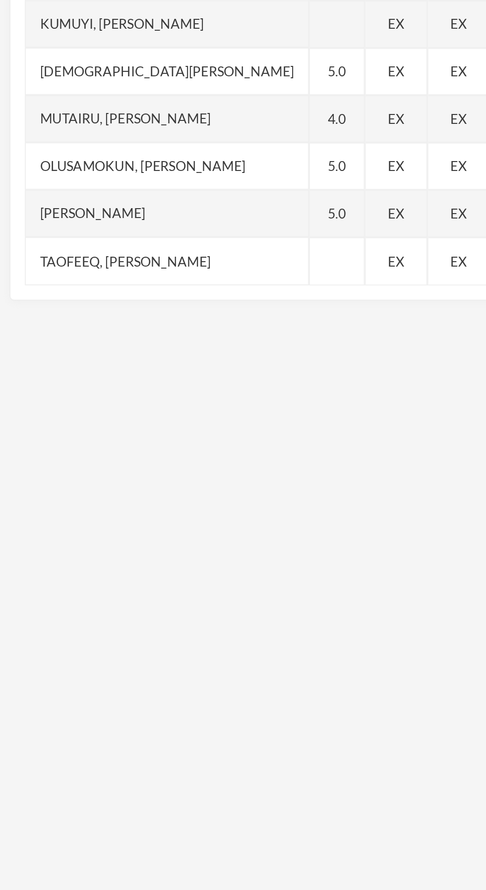
click at [167, 410] on div at bounding box center [176, 417] width 29 height 25
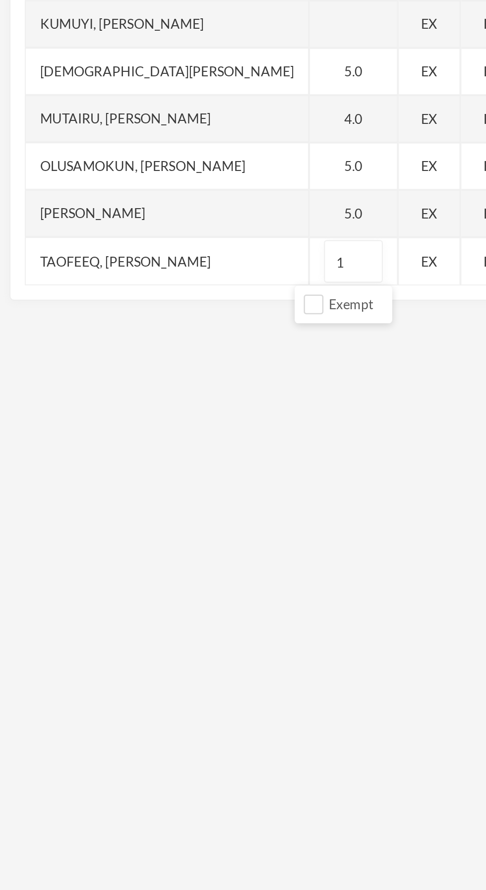
type input "10"
click at [170, 366] on div "5.0" at bounding box center [185, 368] width 46 height 25
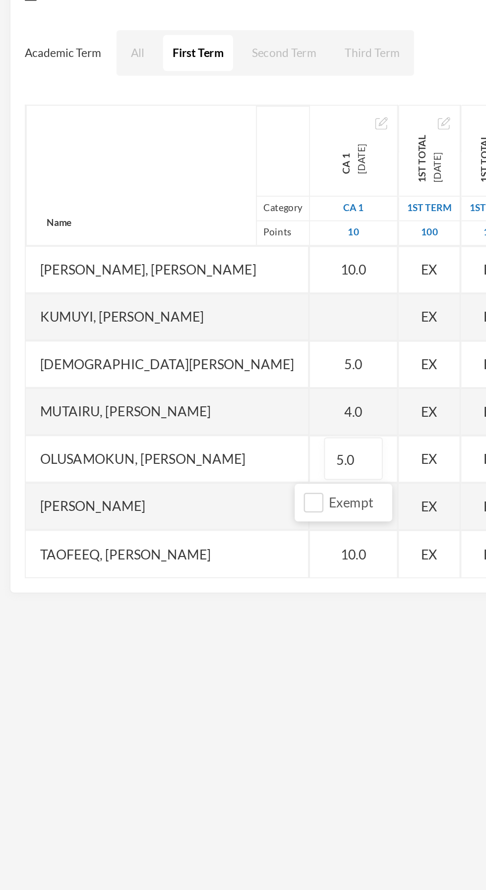
click at [173, 296] on div at bounding box center [185, 293] width 46 height 25
type input "5"
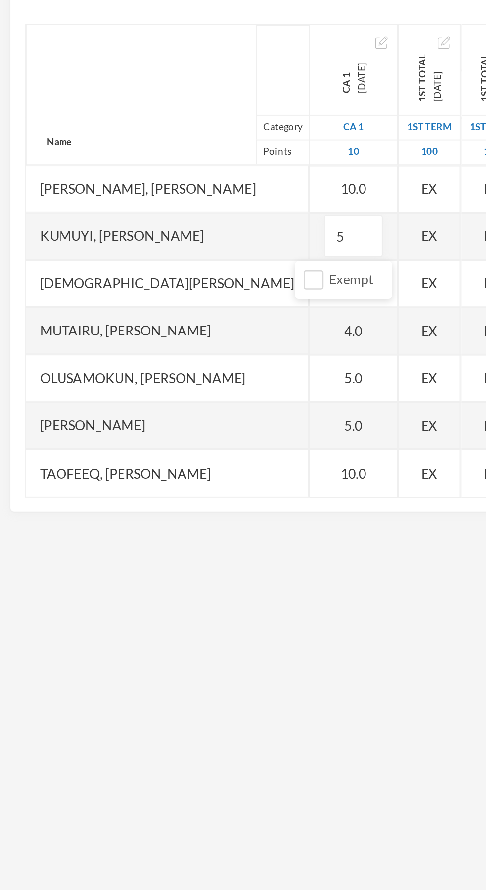
click at [214, 338] on div "EX" at bounding box center [225, 343] width 32 height 25
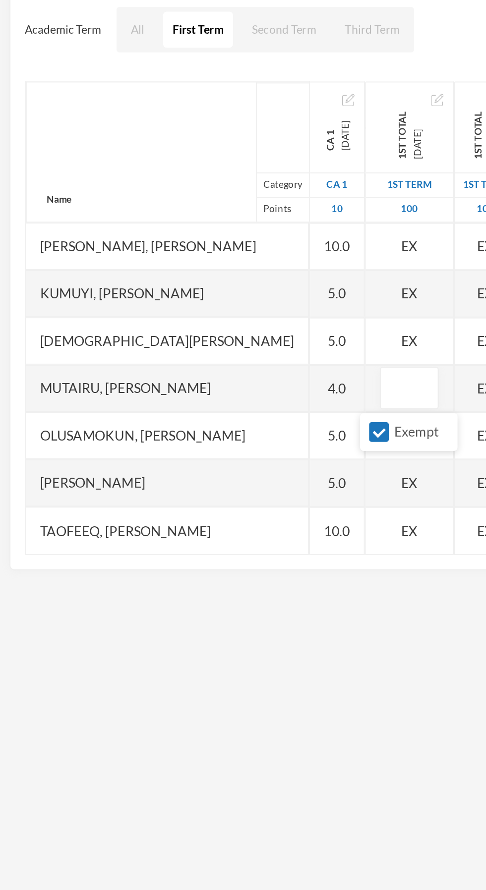
click at [93, 223] on div "Name Category Points" at bounding box center [87, 220] width 148 height 74
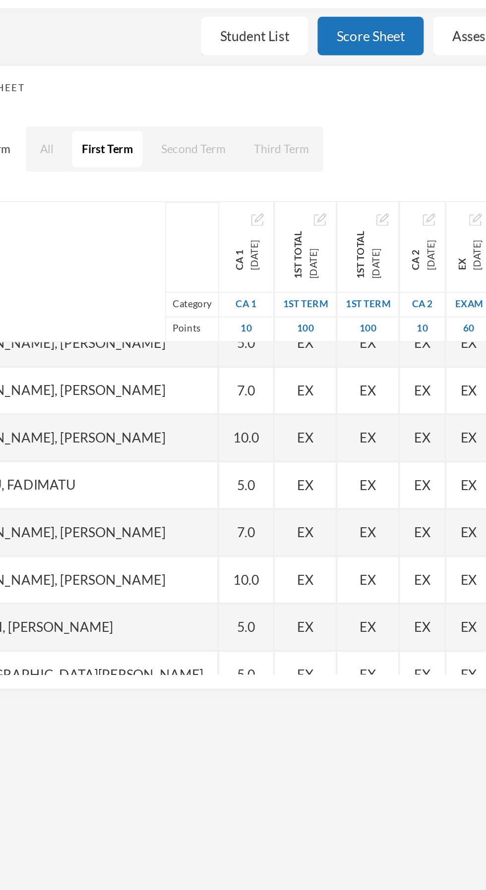
scroll to position [0, 0]
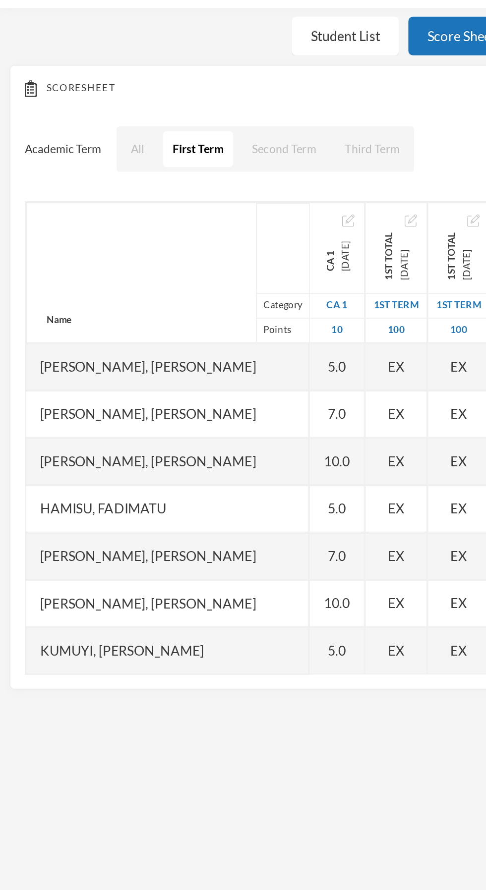
click at [169, 320] on div "10.0" at bounding box center [176, 319] width 29 height 25
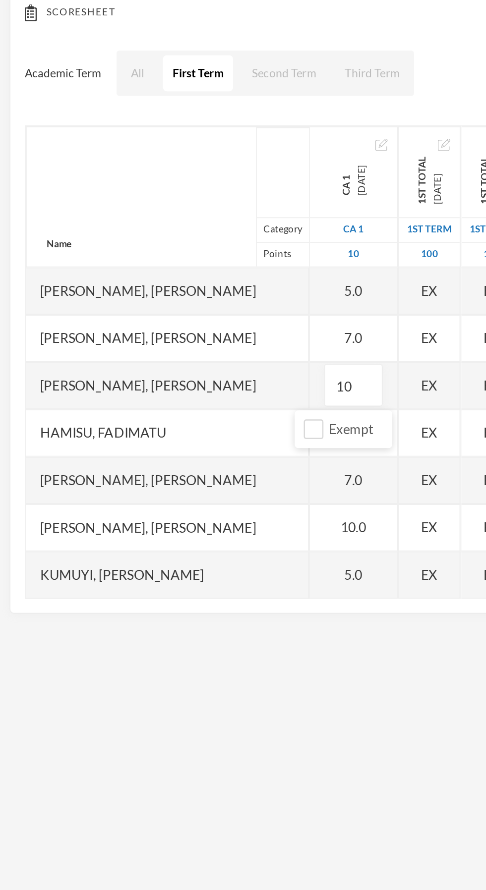
type input "1"
type input "9"
click at [210, 274] on div "EX" at bounding box center [225, 269] width 32 height 25
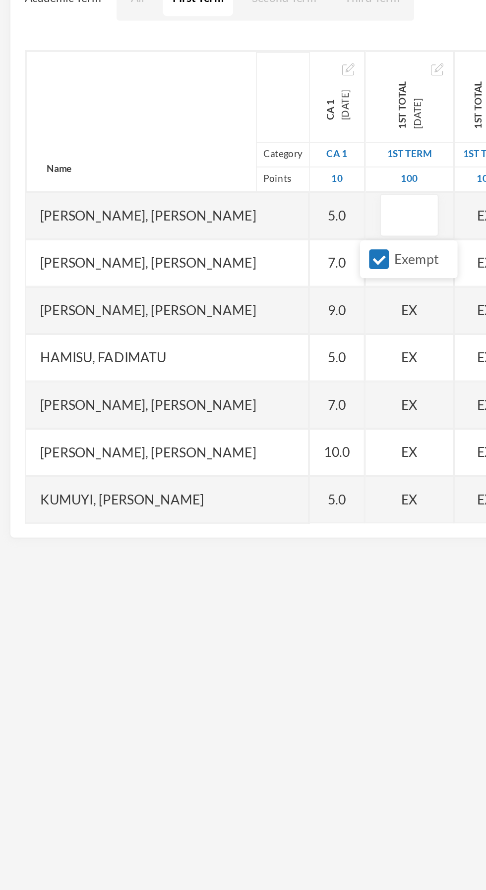
click at [92, 225] on div "Name Category Points" at bounding box center [87, 220] width 148 height 74
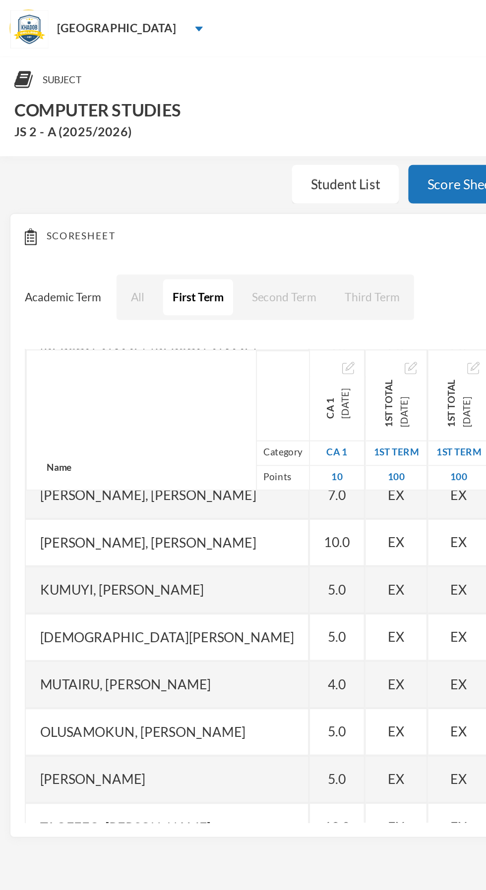
scroll to position [124, 0]
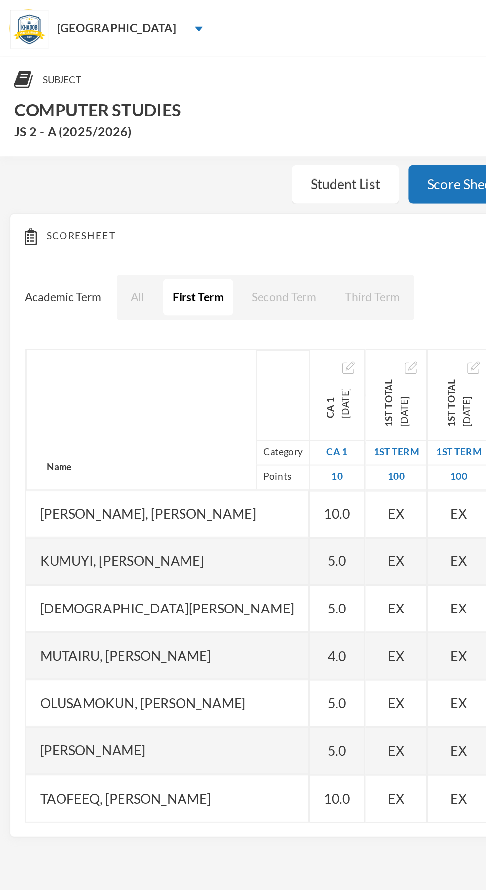
click at [73, 75] on div "Subject Options COMPUTER STUDIES JS 2 - A (2025/2026) Student List Score Sheet …" at bounding box center [243, 56] width 486 height 52
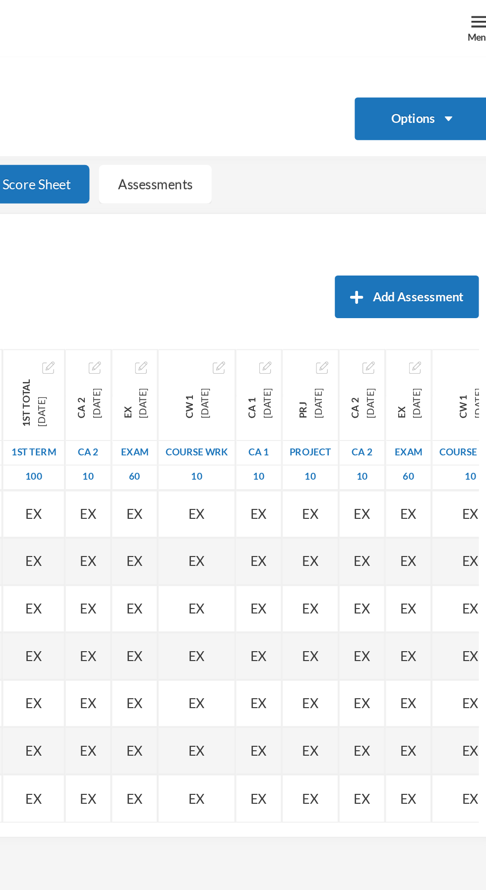
click at [453, 62] on button "Options" at bounding box center [443, 62] width 71 height 22
click at [361, 53] on div "COMPUTER STUDIES JS 2 - A (2025/2026)" at bounding box center [200, 62] width 386 height 23
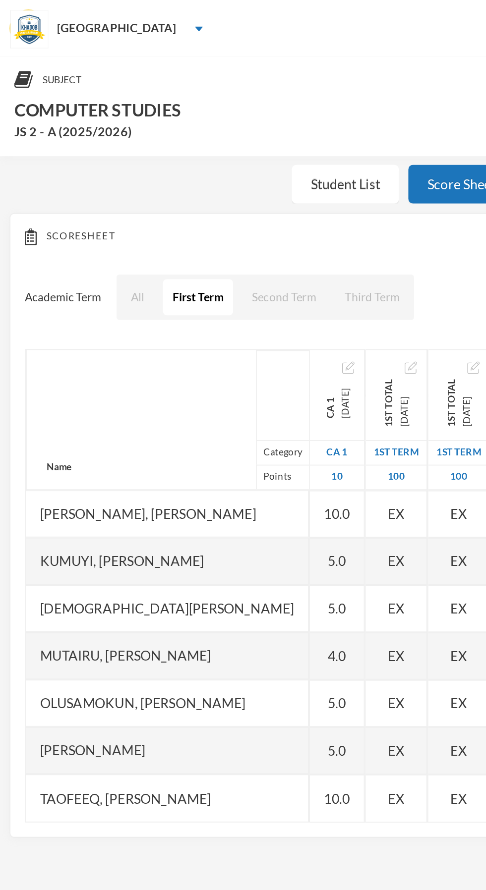
click at [74, 17] on div "[GEOGRAPHIC_DATA]" at bounding box center [243, 15] width 486 height 30
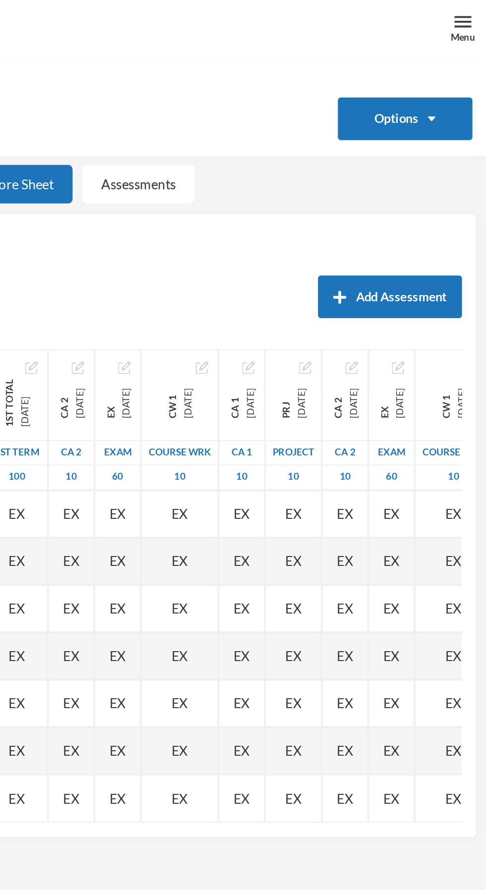
click at [471, 12] on img at bounding box center [473, 11] width 9 height 9
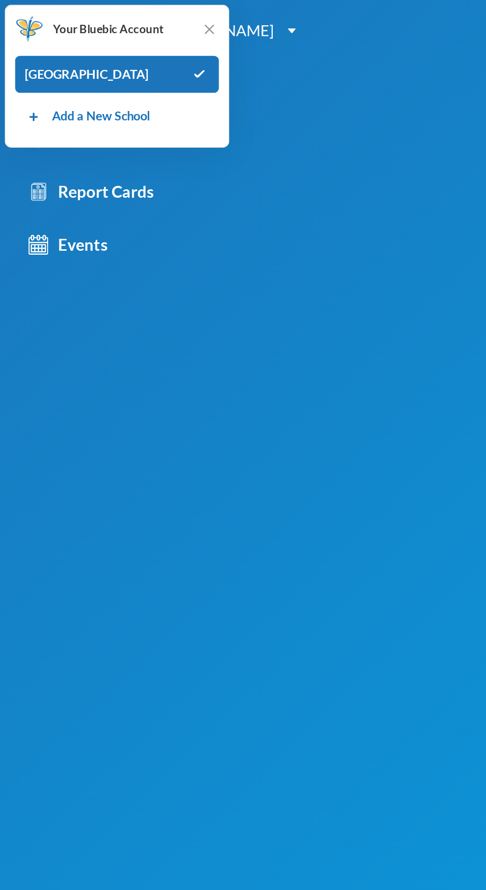
click at [64, 34] on div "[GEOGRAPHIC_DATA]" at bounding box center [61, 39] width 107 height 20
click at [100, 38] on img at bounding box center [104, 39] width 10 height 4
click at [193, 90] on div "1 FATOWORE SAMSON My Profile Logout Subjects Batches Report Cards Events Help T…" at bounding box center [243, 445] width 486 height 890
click at [180, 85] on div "1 FATOWORE SAMSON My Profile Logout Subjects Batches Report Cards Events Help T…" at bounding box center [243, 445] width 486 height 890
click at [151, 16] on img at bounding box center [153, 16] width 4 height 2
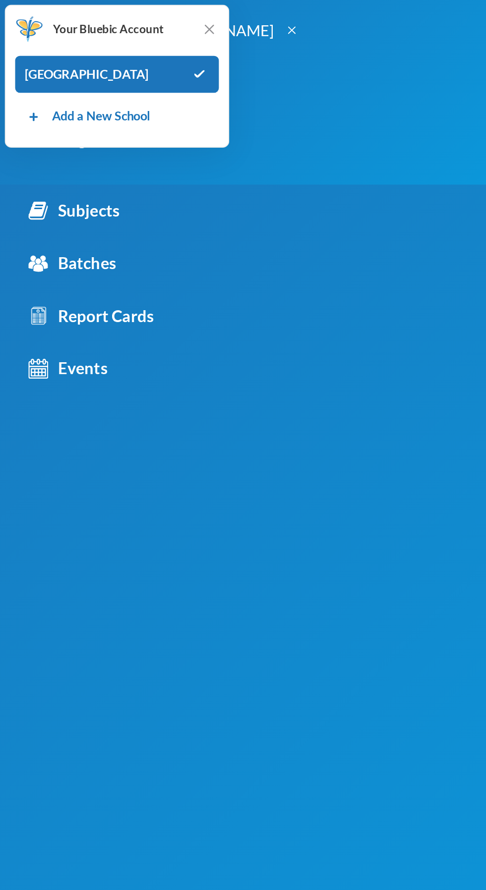
click at [76, 111] on link "Subjects" at bounding box center [85, 111] width 170 height 28
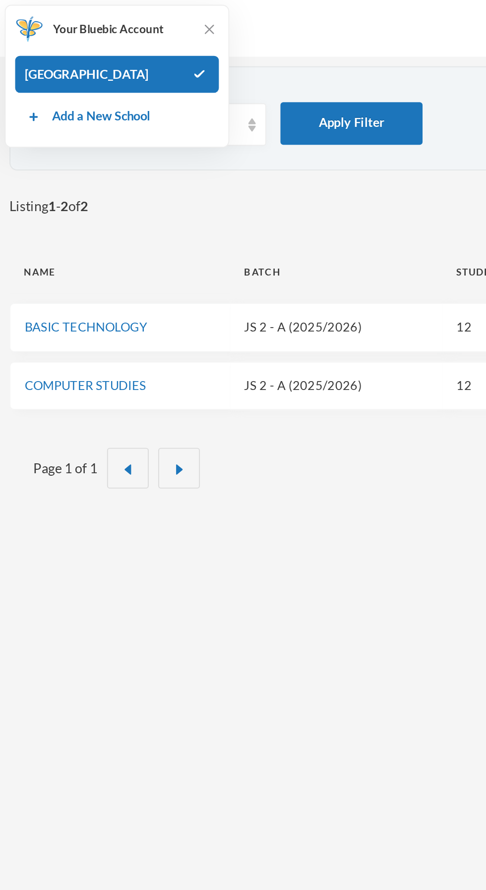
click at [196, 111] on div "Listing 1 - 2 of 2 Add Subject" at bounding box center [243, 108] width 476 height 22
click at [198, 21] on div "[GEOGRAPHIC_DATA]" at bounding box center [243, 15] width 486 height 30
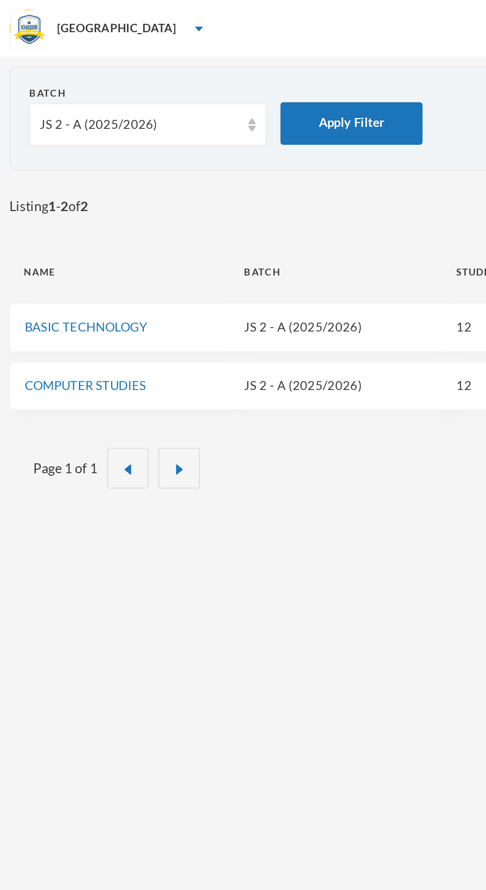
click at [97, 68] on div "JS 2 - A (2025/2026)" at bounding box center [73, 65] width 104 height 10
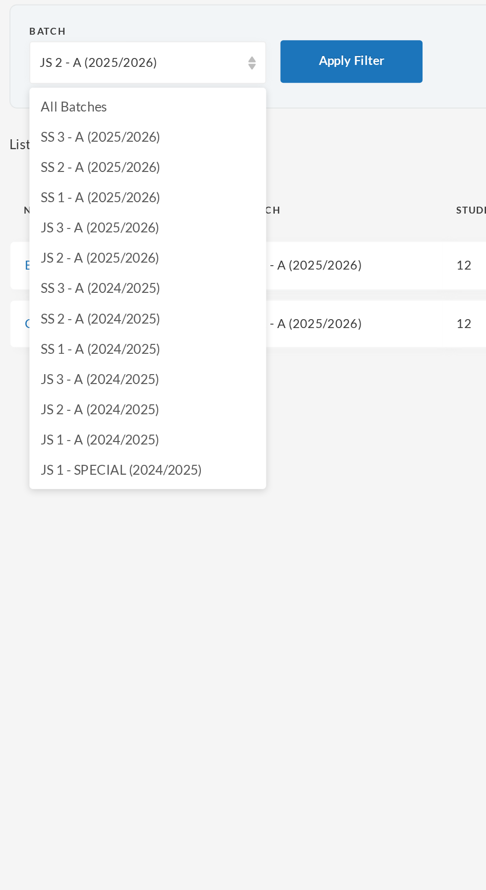
click at [81, 264] on span "JS 1 - A (2024/2025)" at bounding box center [52, 262] width 62 height 8
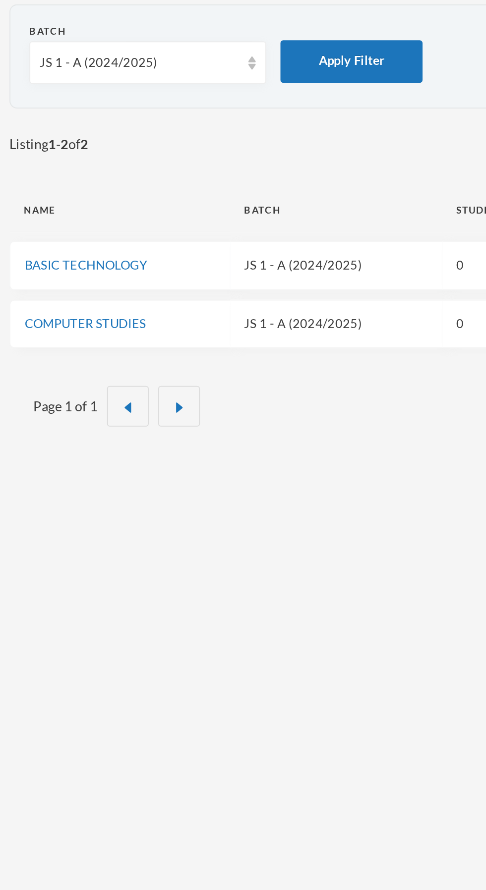
click at [61, 203] on link "COMPUTER STUDIES" at bounding box center [44, 202] width 63 height 8
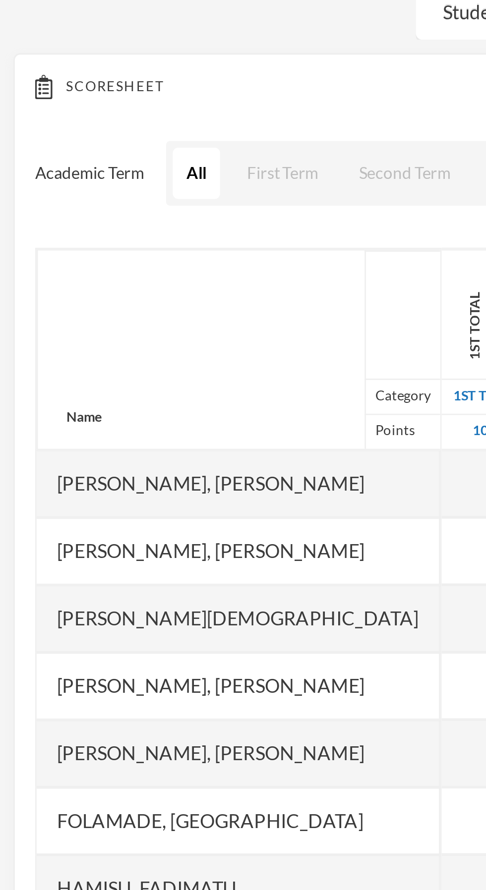
click at [68, 275] on div "[PERSON_NAME], [PERSON_NAME]" at bounding box center [87, 269] width 148 height 25
click at [86, 311] on div "Akinwole, Muhammad" at bounding box center [87, 319] width 148 height 25
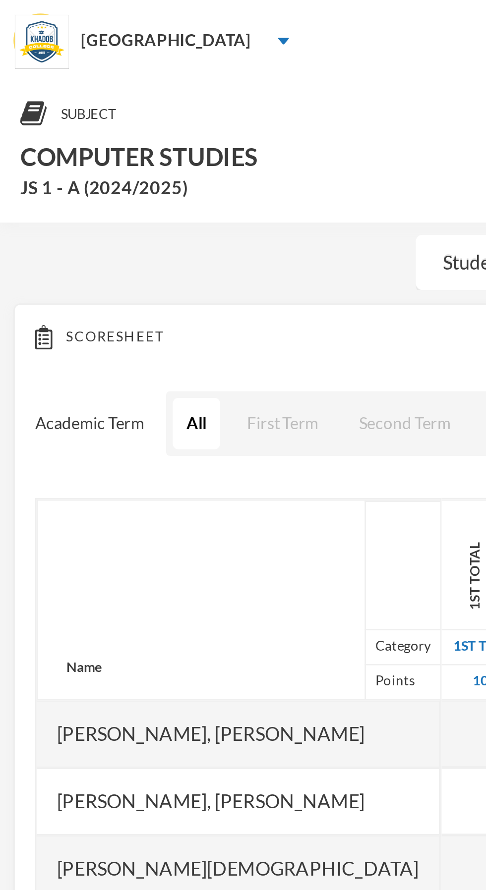
click at [78, 20] on div "[GEOGRAPHIC_DATA]" at bounding box center [243, 15] width 486 height 30
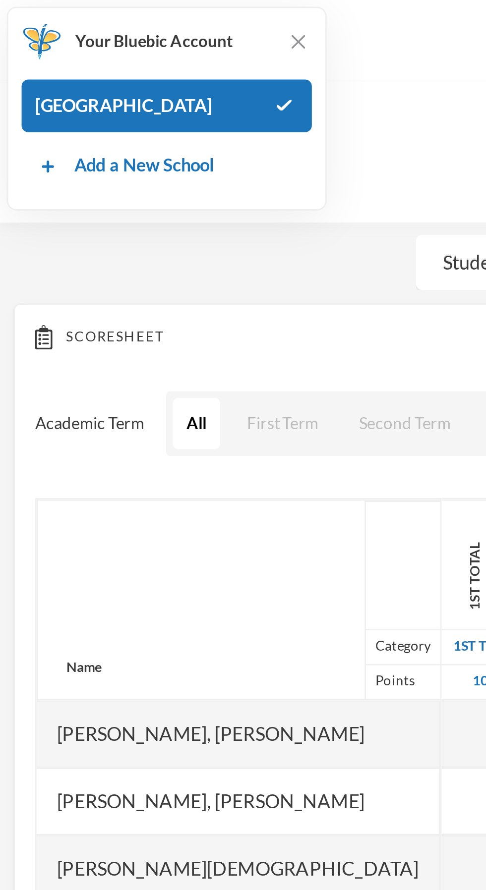
click at [103, 146] on button "First Term" at bounding box center [104, 155] width 36 height 19
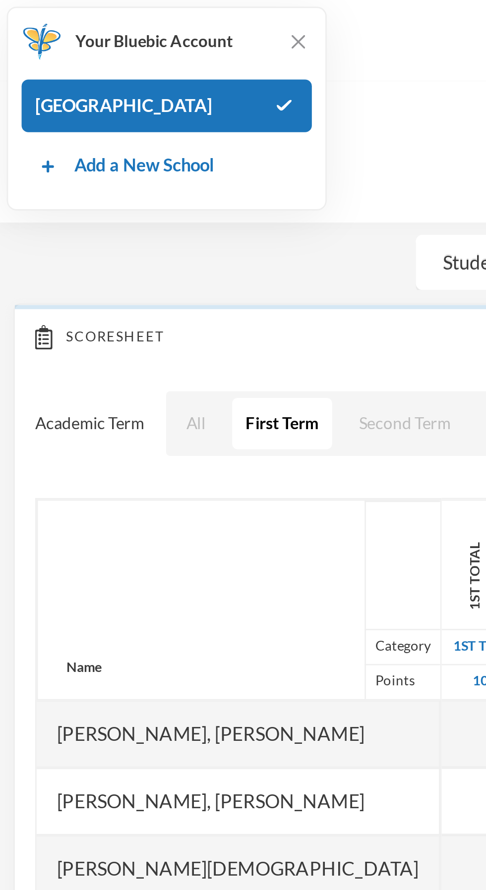
click at [108, 18] on img at bounding box center [110, 15] width 10 height 10
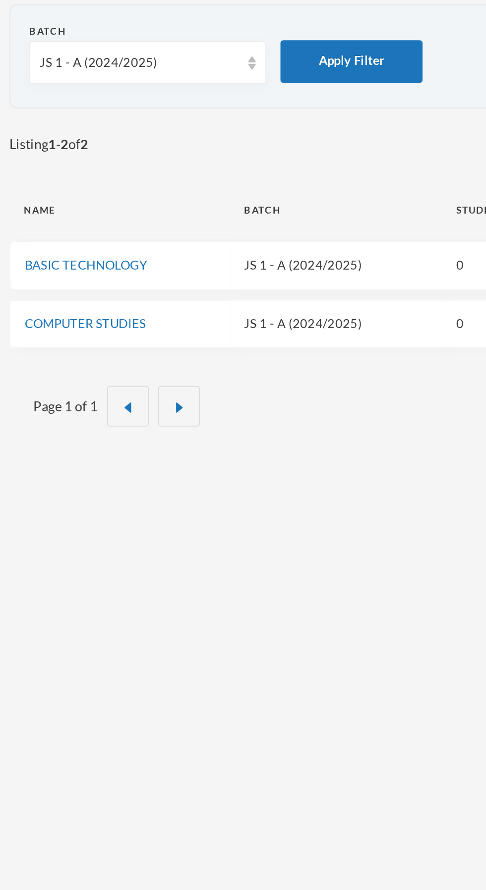
click at [73, 57] on div "JS 1 - A (2024/2025)" at bounding box center [77, 65] width 124 height 22
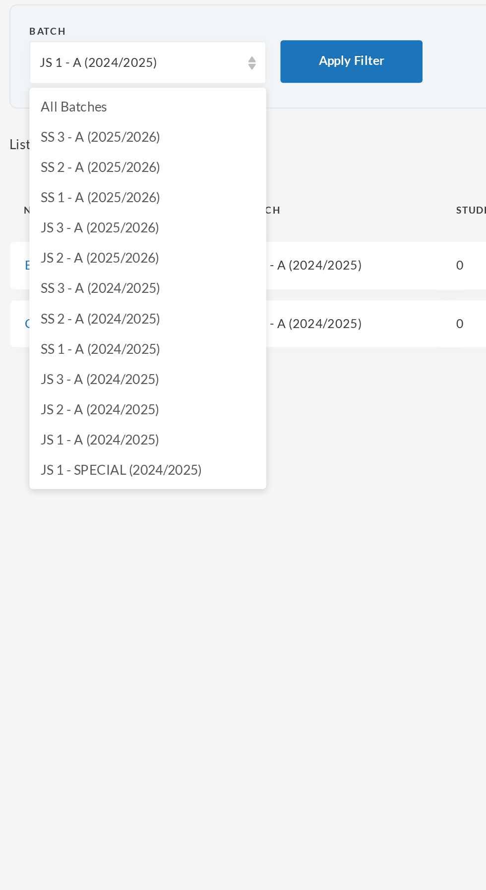
click at [76, 152] on span "JS 3 - A (2025/2026)" at bounding box center [52, 151] width 62 height 8
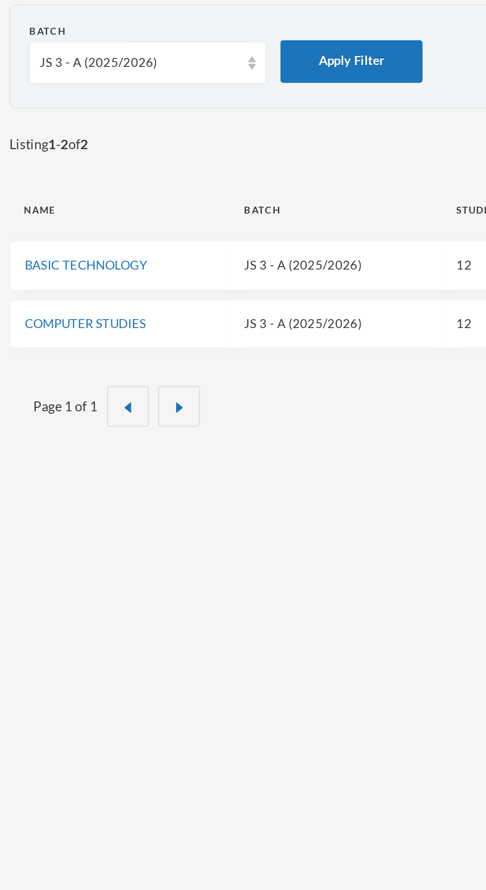
click at [66, 202] on link "COMPUTER STUDIES" at bounding box center [44, 202] width 63 height 8
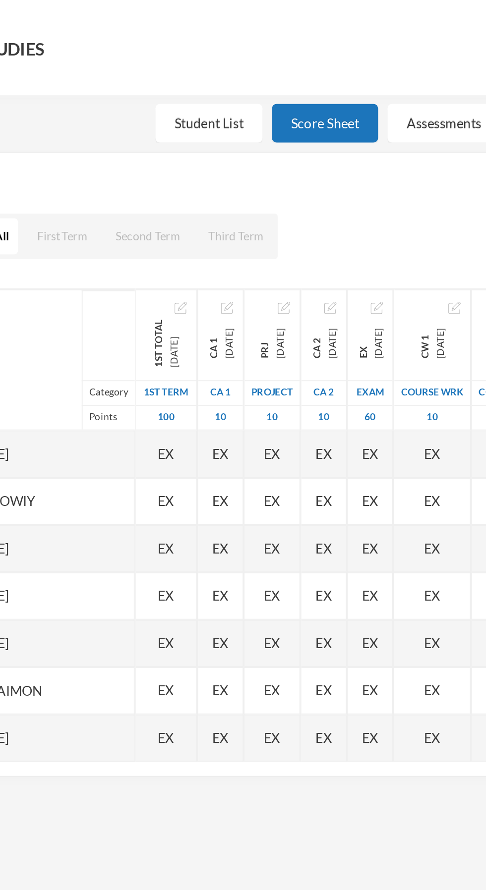
click at [193, 192] on img "button" at bounding box center [190, 193] width 6 height 6
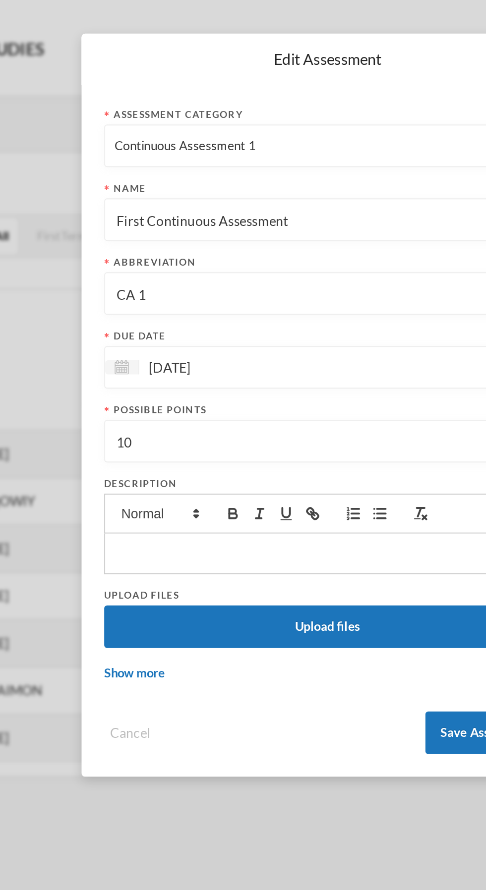
click at [161, 227] on input "[DATE]" at bounding box center [185, 224] width 83 height 11
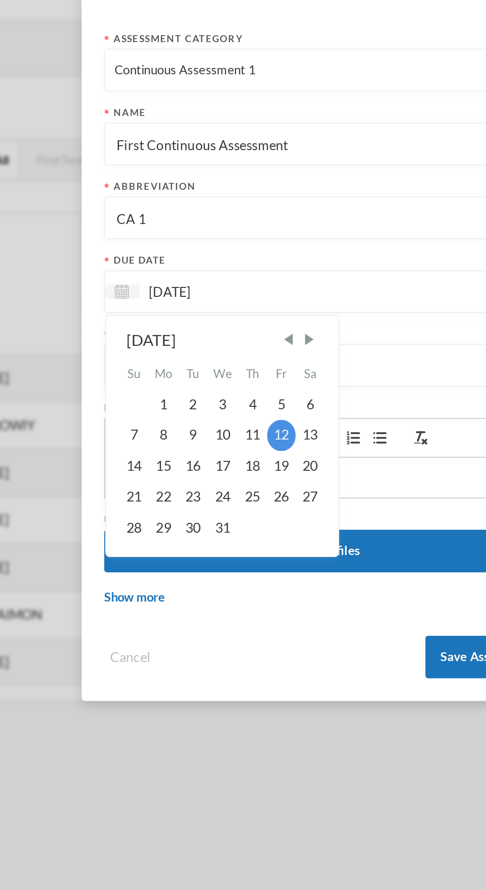
click at [157, 227] on input "[DATE]" at bounding box center [185, 224] width 83 height 11
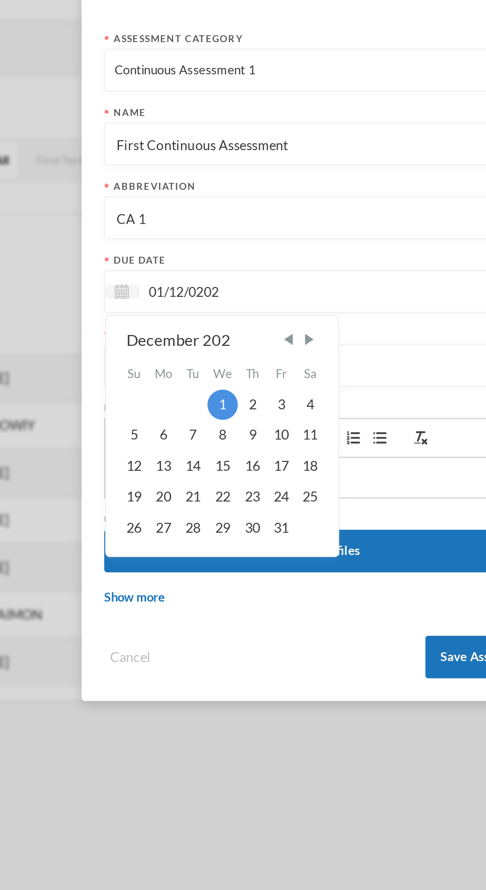
click at [163, 255] on div "December 202" at bounding box center [188, 250] width 100 height 12
click at [222, 249] on span "Previous Month" at bounding box center [222, 249] width 9 height 9
click at [227, 246] on span "Previous Month" at bounding box center [222, 249] width 9 height 9
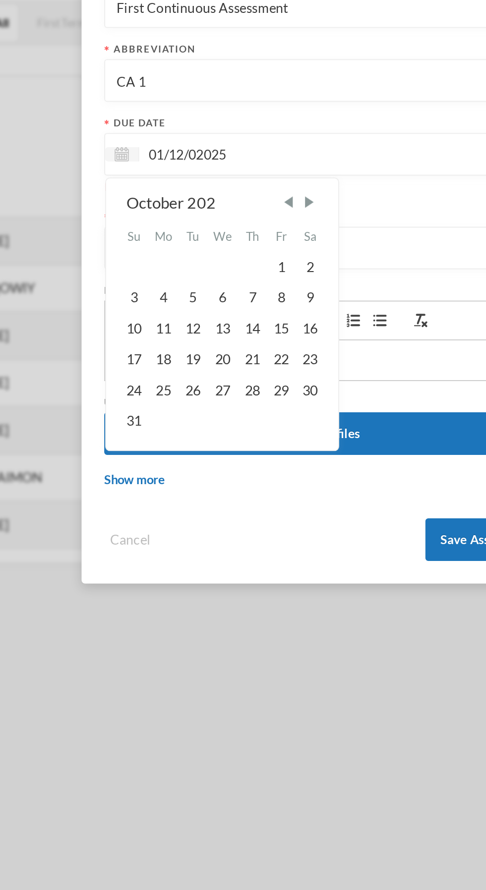
click at [144, 316] on div "10" at bounding box center [141, 316] width 15 height 16
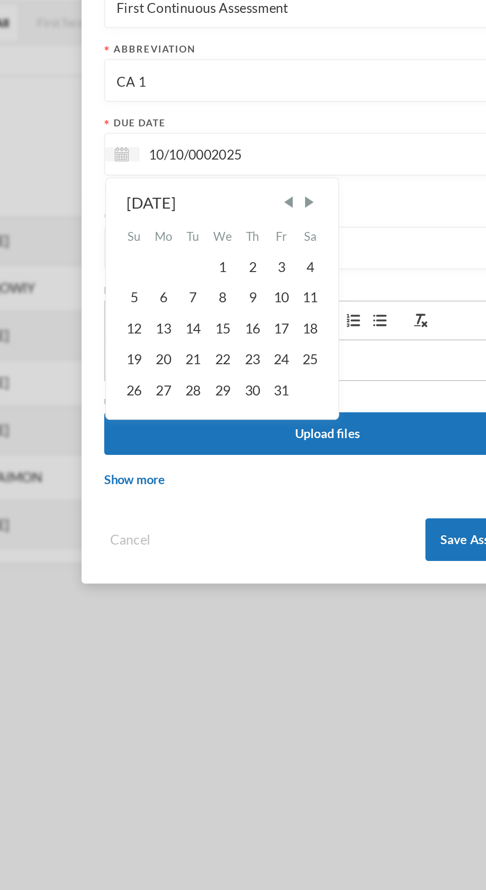
click at [184, 227] on input "10/10/0002025" at bounding box center [185, 224] width 83 height 11
click at [183, 226] on input "10/10/0002025" at bounding box center [185, 224] width 83 height 11
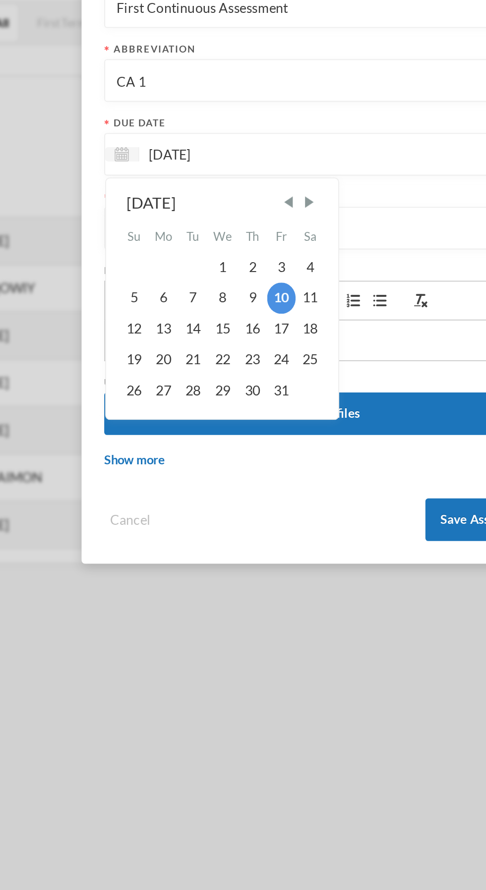
type input "[DATE]"
click at [222, 301] on div "10" at bounding box center [218, 299] width 15 height 16
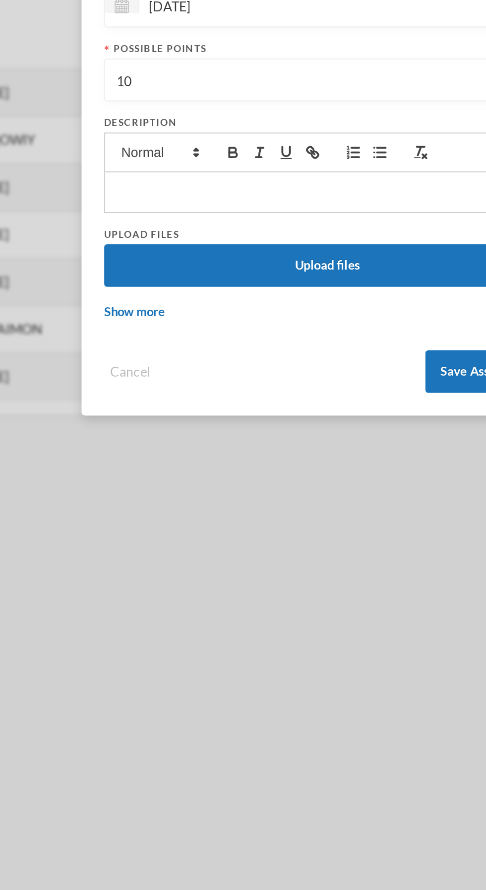
click at [307, 417] on button "Save Assessment" at bounding box center [327, 415] width 66 height 22
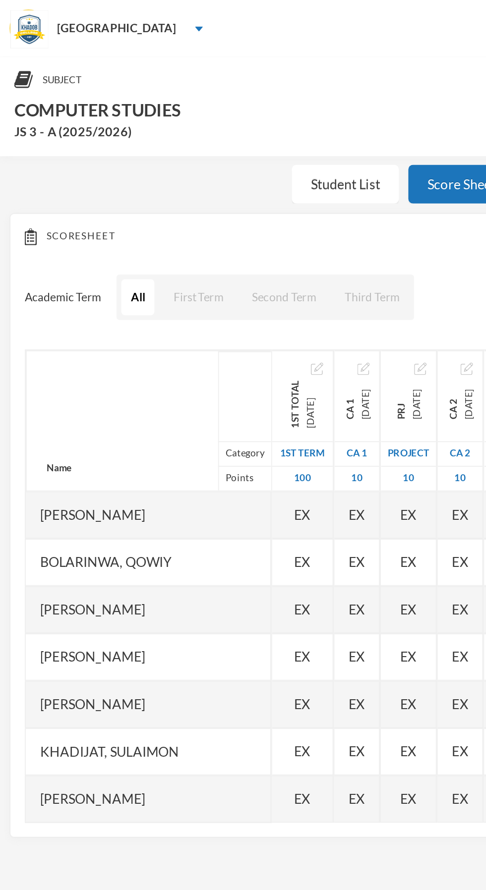
click at [191, 271] on span "EX" at bounding box center [186, 269] width 8 height 10
click at [197, 271] on div "EX" at bounding box center [187, 269] width 24 height 25
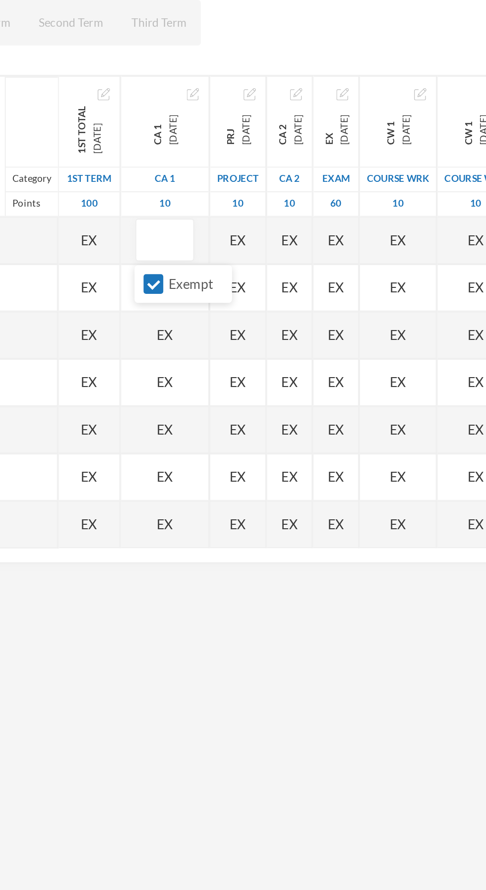
click at [187, 294] on input "Exempt" at bounding box center [192, 292] width 10 height 10
checkbox input "false"
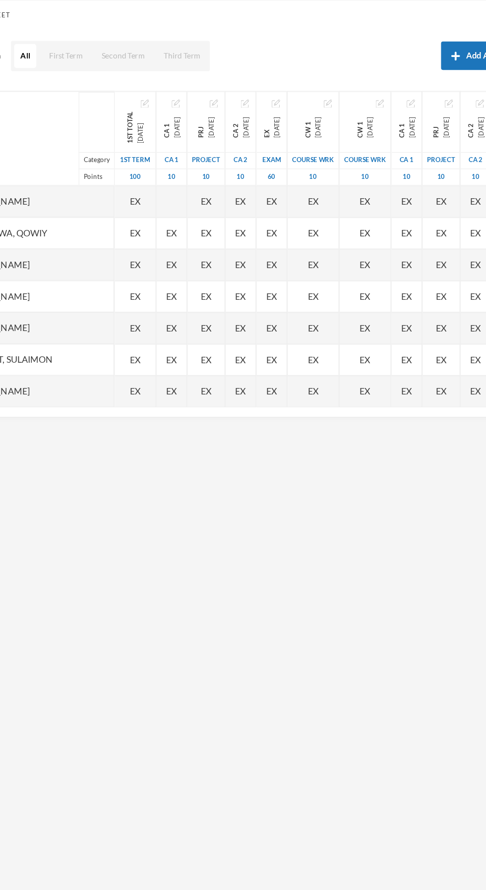
scroll to position [0, 1]
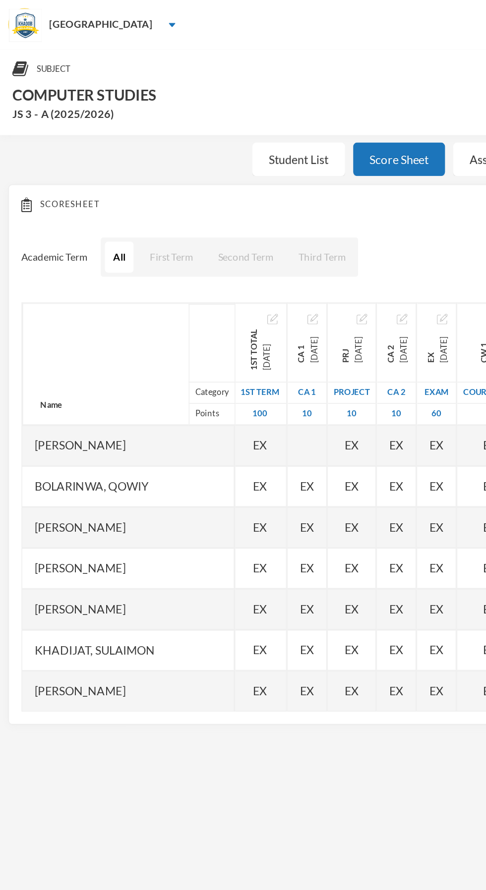
click at [196, 291] on div "EX" at bounding box center [186, 294] width 24 height 25
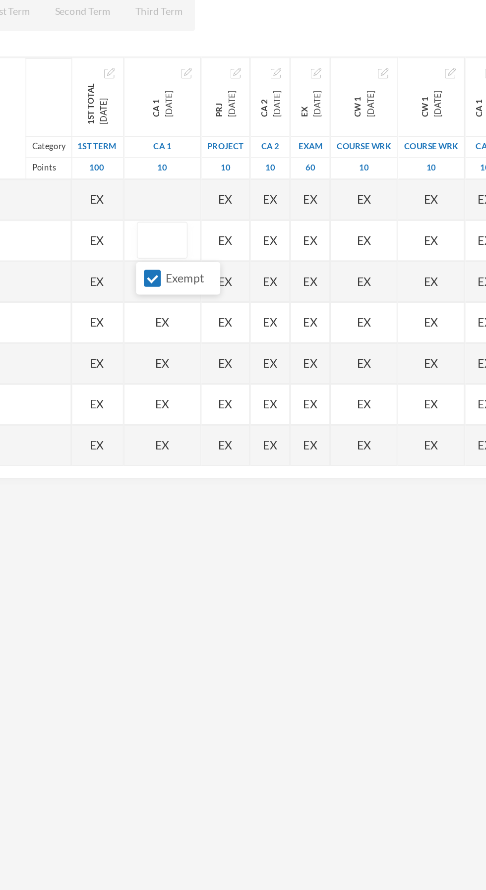
click at [192, 317] on input "Exempt" at bounding box center [191, 317] width 10 height 10
checkbox input "false"
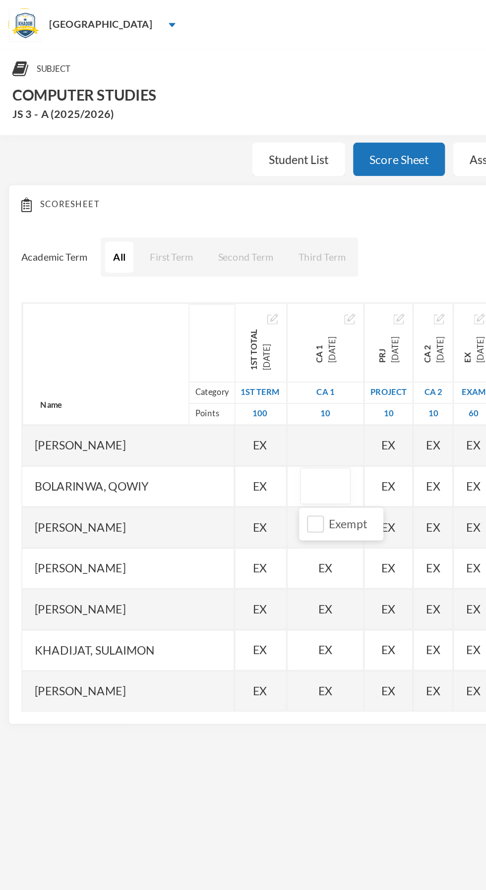
click at [202, 344] on div "EX" at bounding box center [197, 344] width 46 height 25
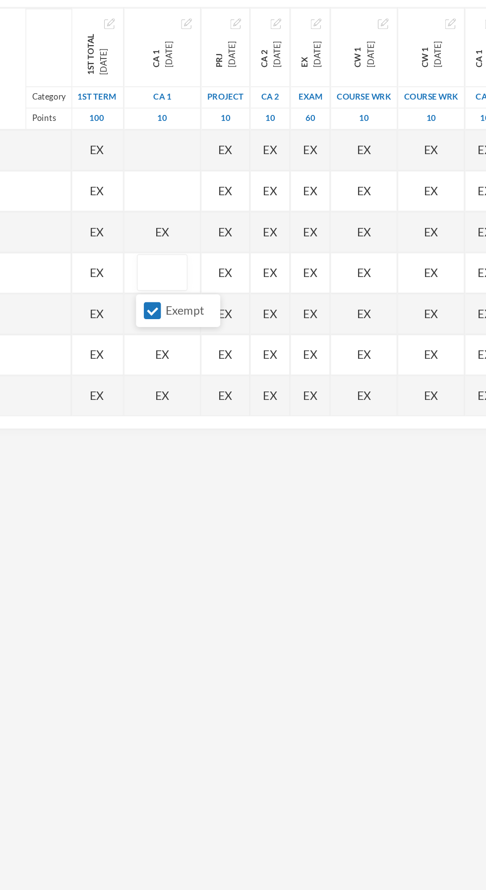
click at [206, 318] on div "EX" at bounding box center [197, 319] width 46 height 25
click at [192, 342] on input "Exempt" at bounding box center [191, 342] width 10 height 10
checkbox input "false"
click at [204, 395] on div "EX" at bounding box center [197, 393] width 46 height 25
click at [193, 419] on input "Exempt" at bounding box center [191, 416] width 10 height 10
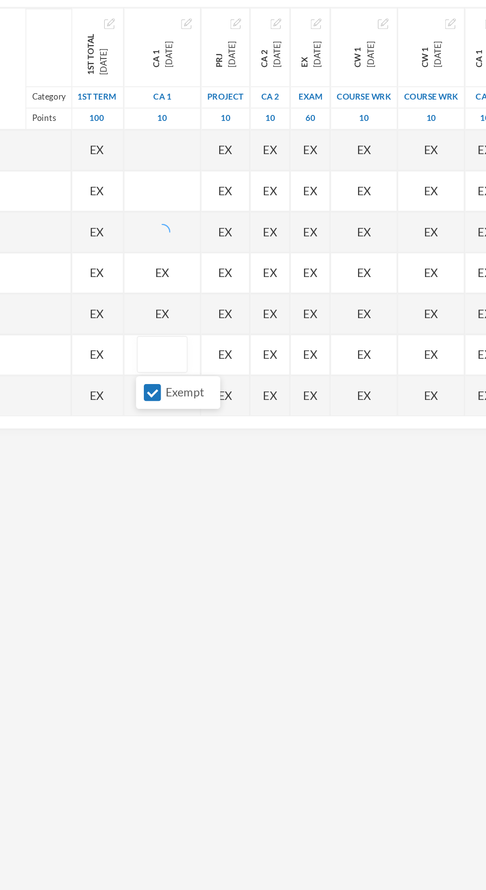
checkbox input "false"
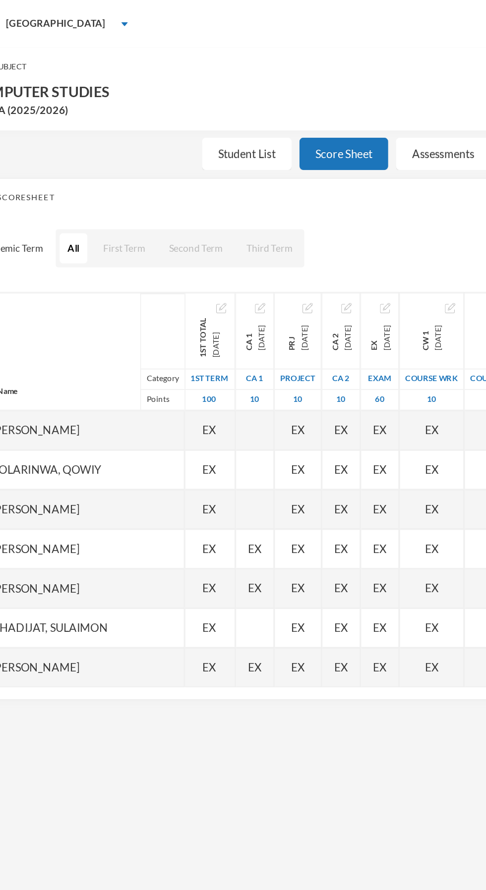
scroll to position [0, 0]
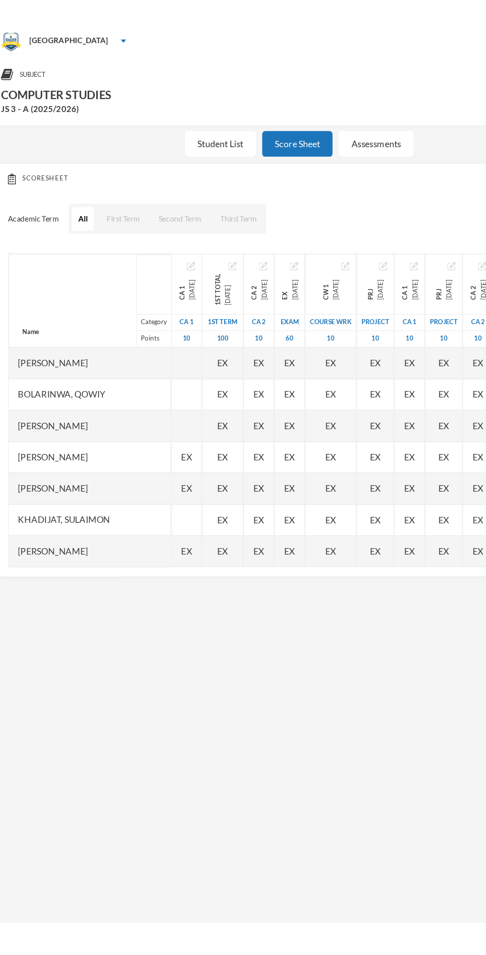
scroll to position [0, 2]
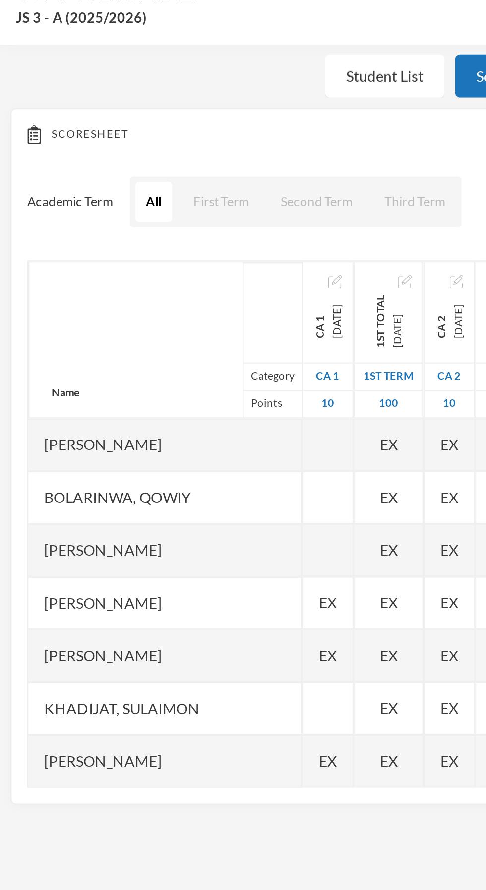
click at [162, 343] on div "EX" at bounding box center [154, 344] width 24 height 25
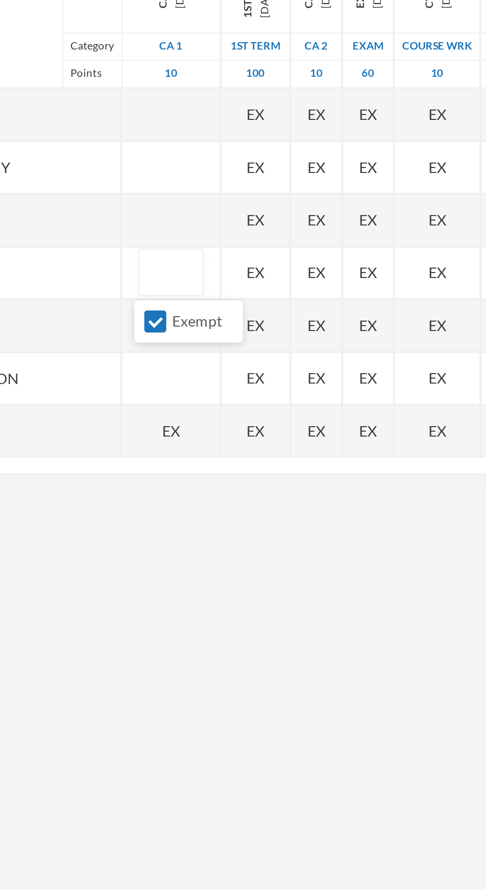
click at [160, 367] on input "Exempt" at bounding box center [158, 367] width 10 height 10
checkbox input "false"
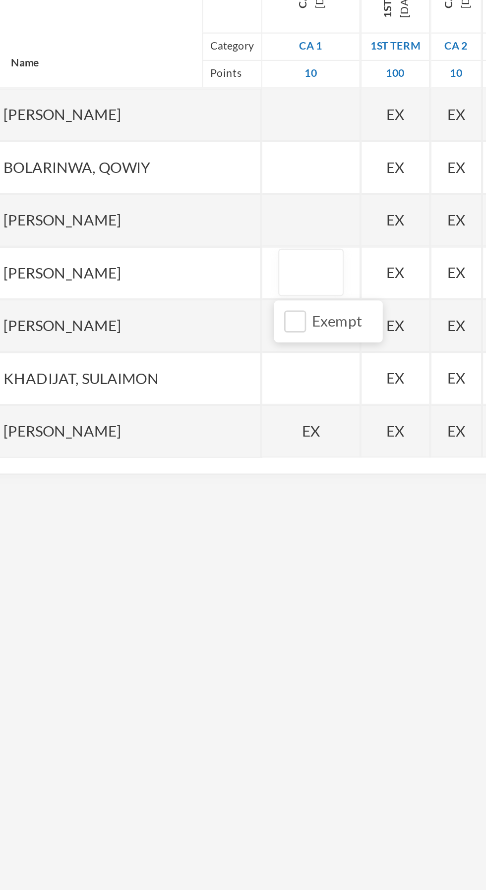
click at [164, 421] on div "EX" at bounding box center [165, 418] width 46 height 25
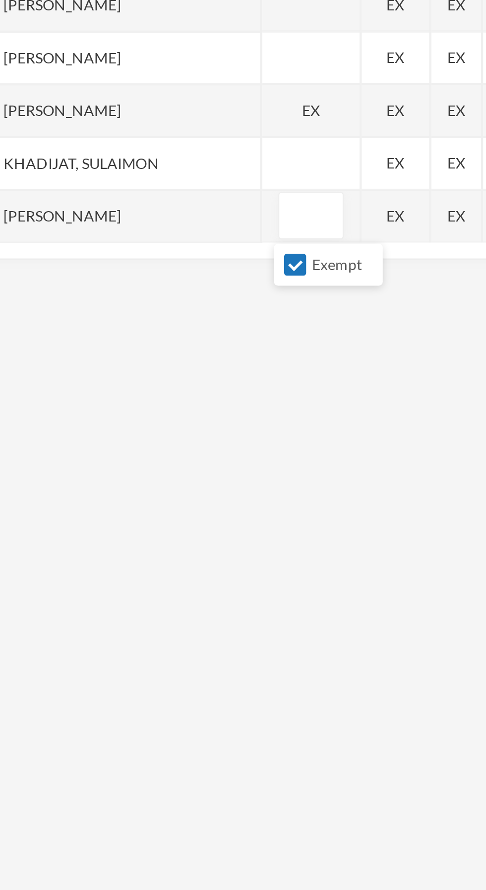
click at [157, 442] on input "Exempt" at bounding box center [158, 441] width 10 height 10
checkbox input "false"
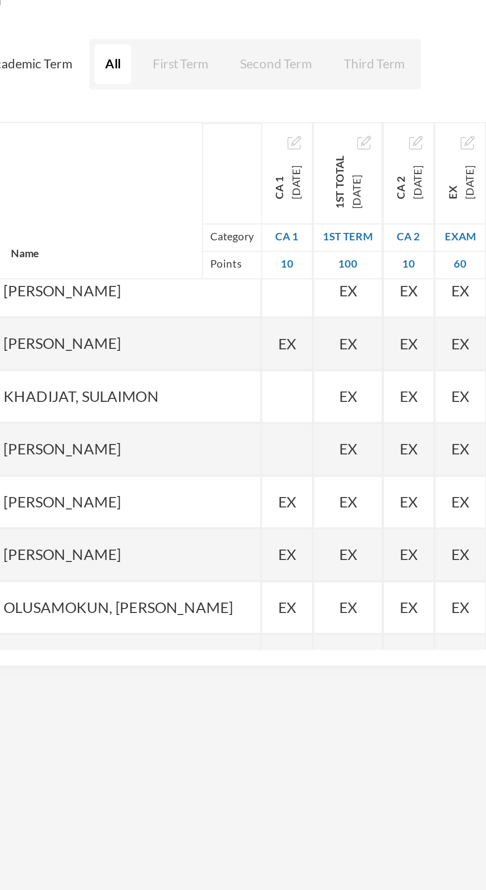
scroll to position [82, 0]
click at [166, 319] on div at bounding box center [154, 311] width 24 height 25
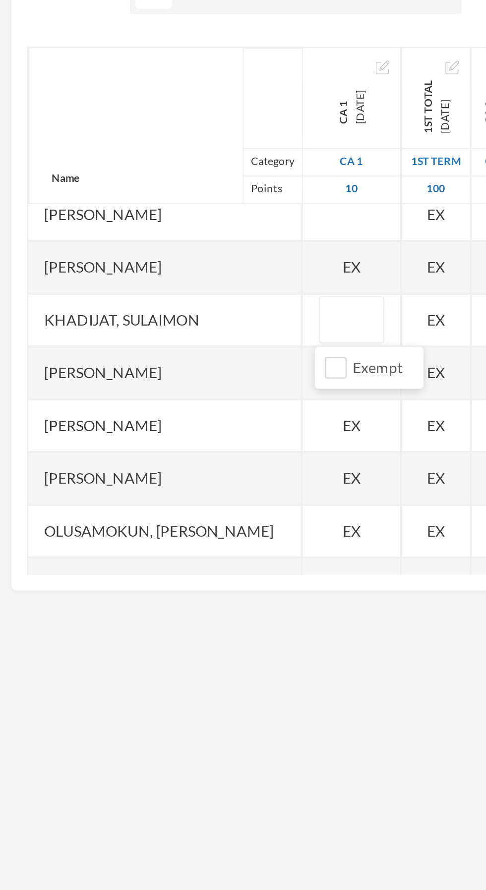
type input "7"
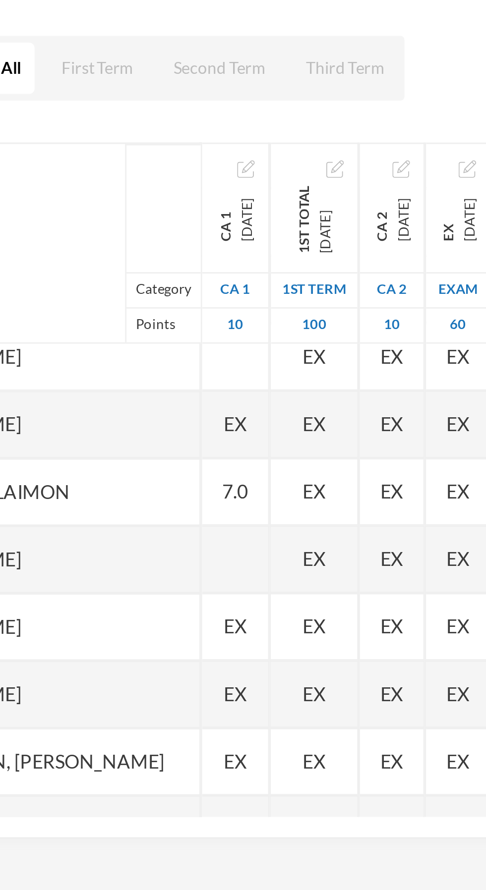
scroll to position [124, 0]
